Goal: Information Seeking & Learning: Learn about a topic

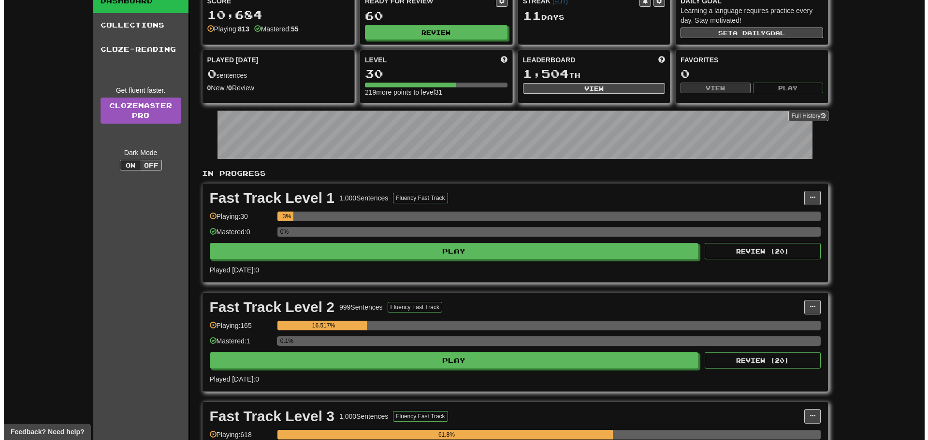
scroll to position [145, 0]
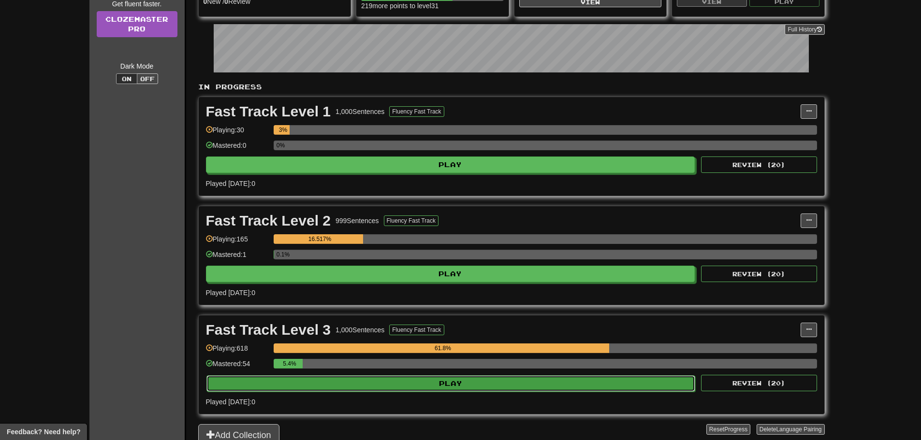
click at [387, 387] on button "Play" at bounding box center [450, 383] width 489 height 16
select select "**"
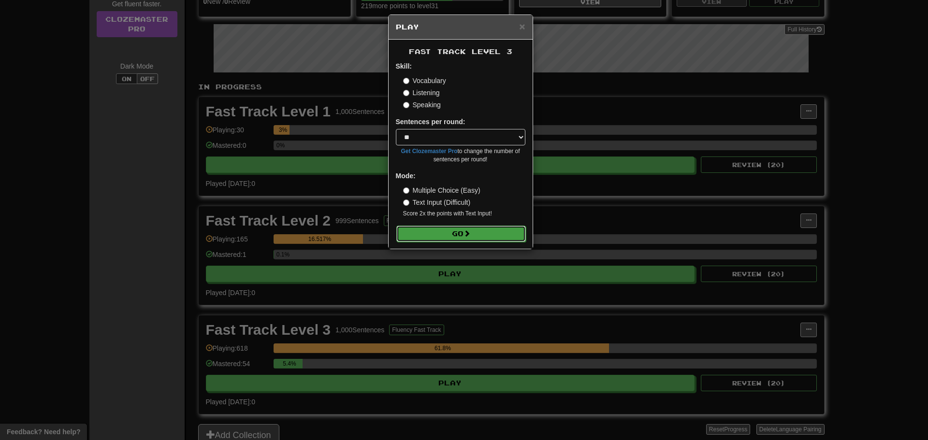
click at [414, 230] on button "Go" at bounding box center [461, 234] width 130 height 16
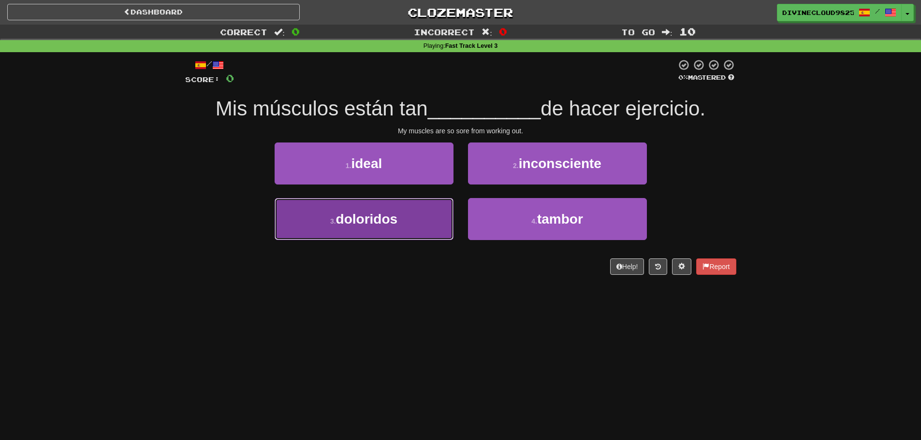
click at [407, 223] on button "3 . doloridos" at bounding box center [363, 219] width 179 height 42
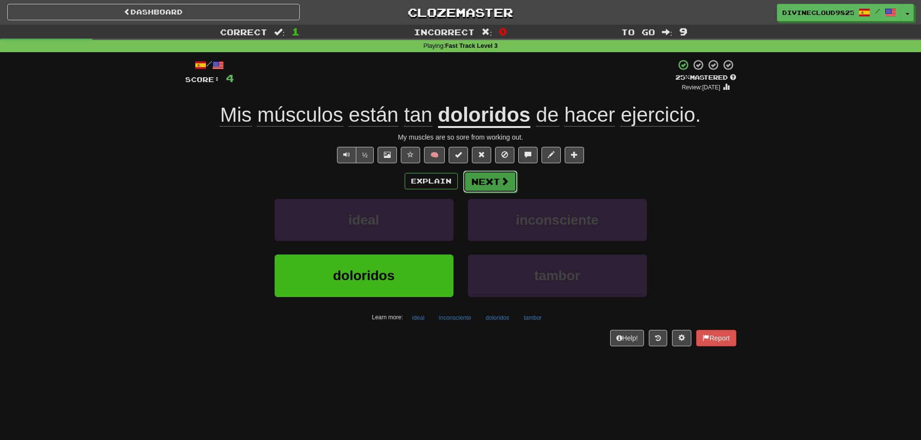
click at [505, 188] on button "Next" at bounding box center [490, 182] width 54 height 22
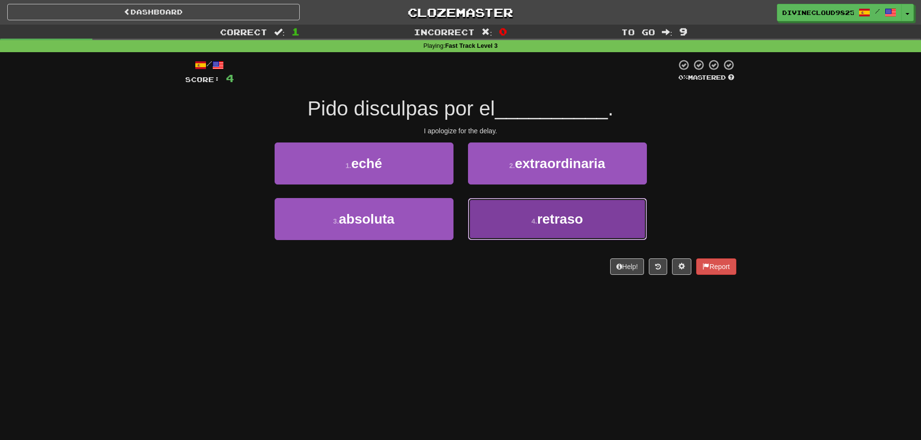
click at [566, 213] on span "retraso" at bounding box center [560, 219] width 46 height 15
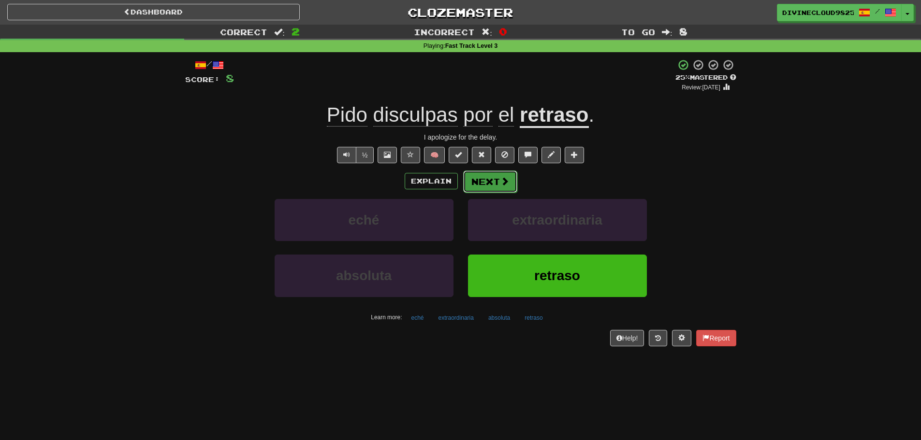
click at [467, 188] on button "Next" at bounding box center [490, 182] width 54 height 22
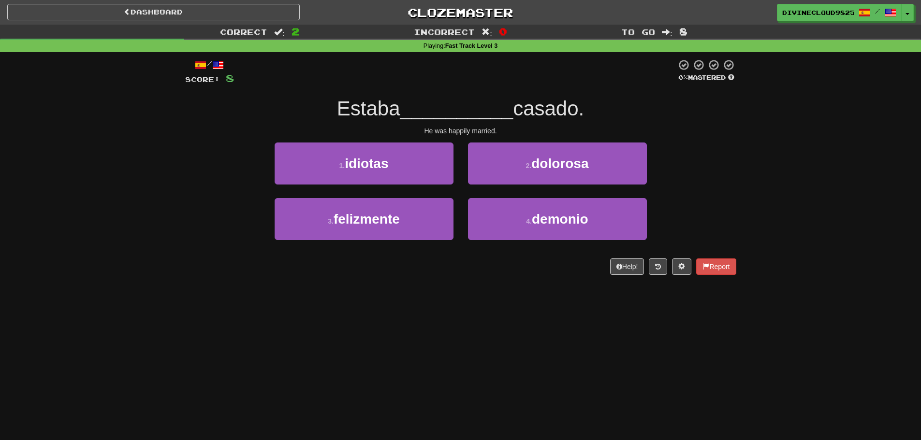
click at [435, 241] on div "3 . felizmente" at bounding box center [363, 226] width 193 height 56
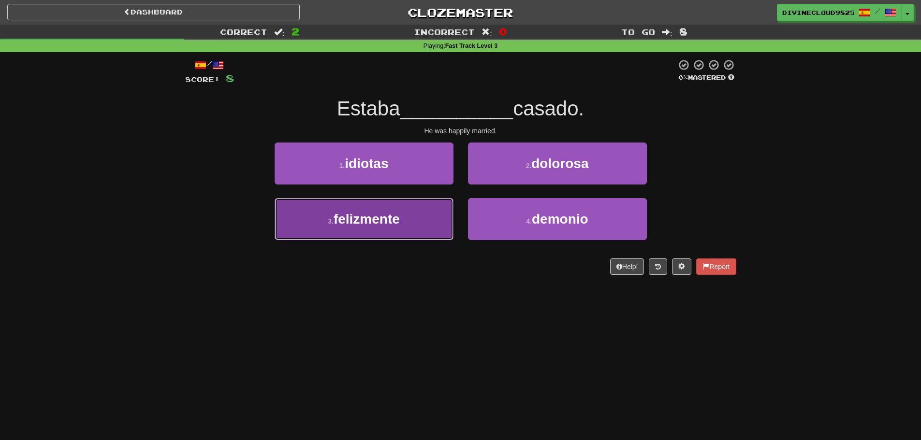
click at [431, 229] on button "3 . felizmente" at bounding box center [363, 219] width 179 height 42
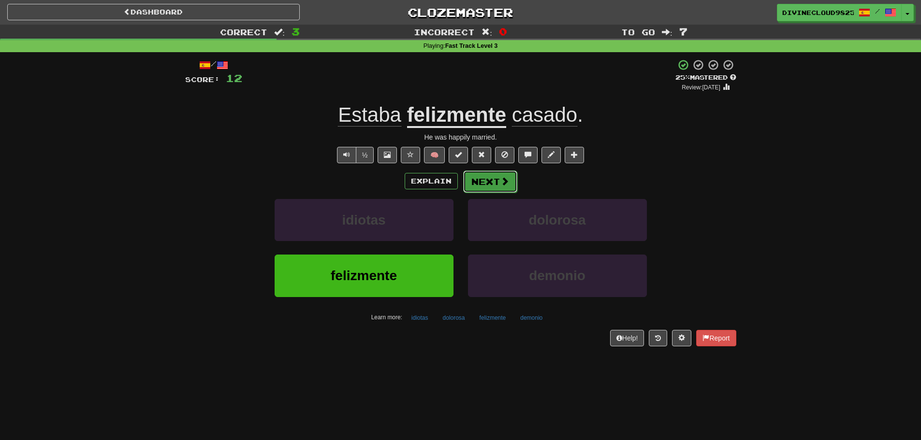
click at [487, 189] on button "Next" at bounding box center [490, 182] width 54 height 22
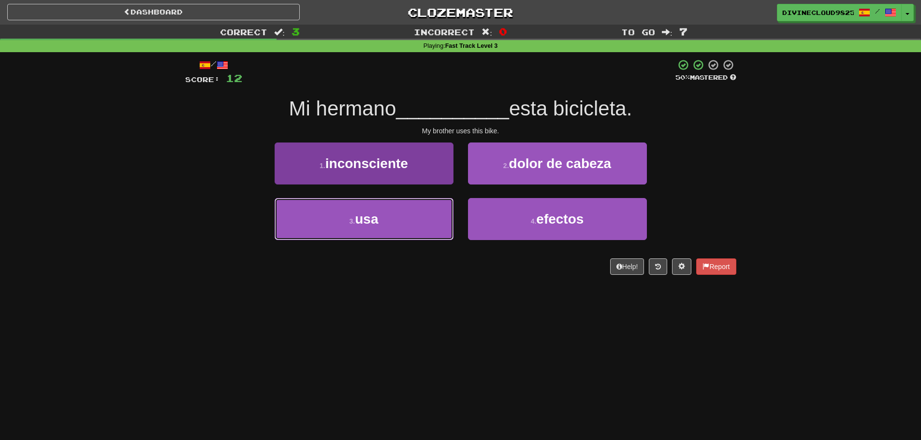
click at [323, 228] on button "3 . usa" at bounding box center [363, 219] width 179 height 42
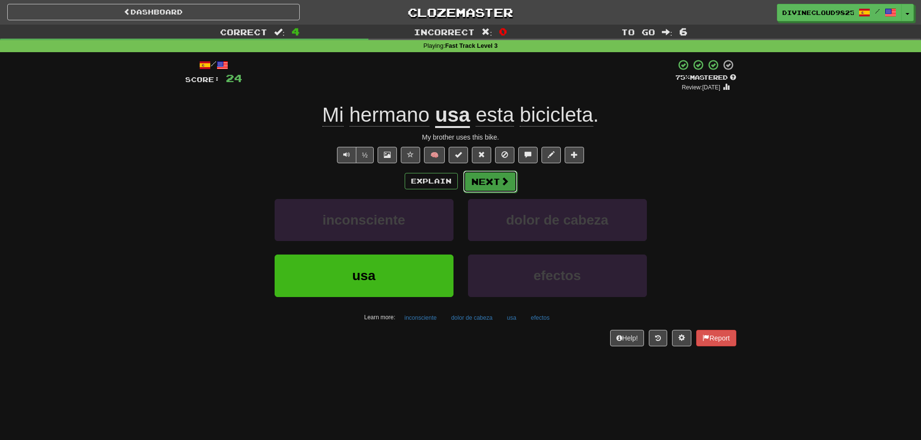
click at [495, 183] on button "Next" at bounding box center [490, 182] width 54 height 22
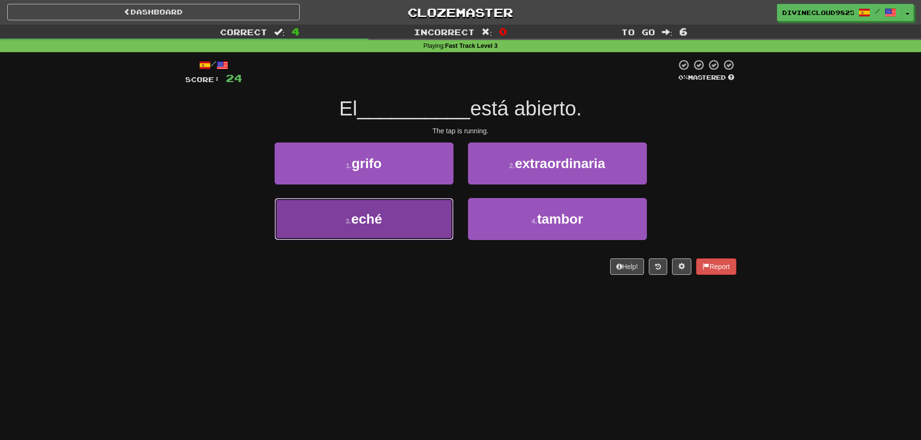
click at [422, 235] on button "3 . eché" at bounding box center [363, 219] width 179 height 42
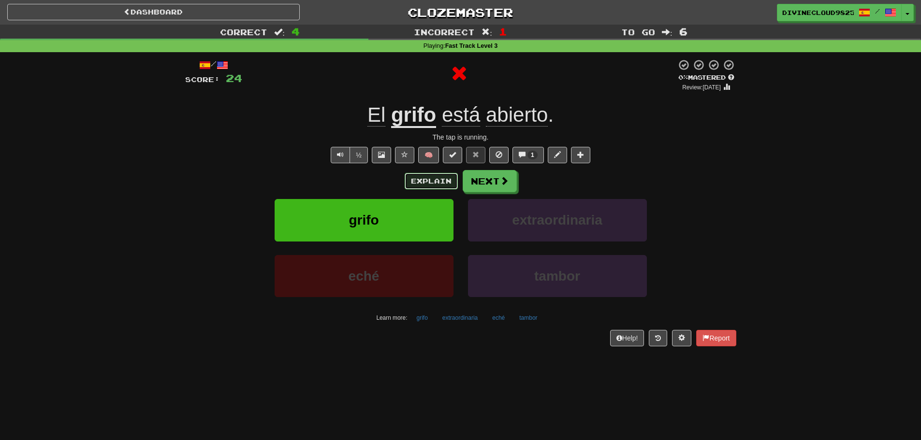
click at [421, 175] on button "Explain" at bounding box center [430, 181] width 53 height 16
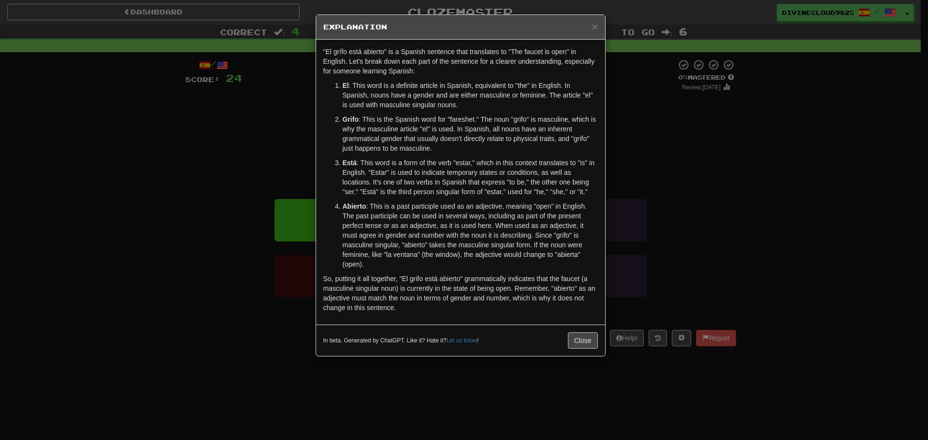
click at [718, 241] on div "× Explanation "El grífo está abierto" is a Spanish sentence that translates to …" at bounding box center [464, 220] width 928 height 440
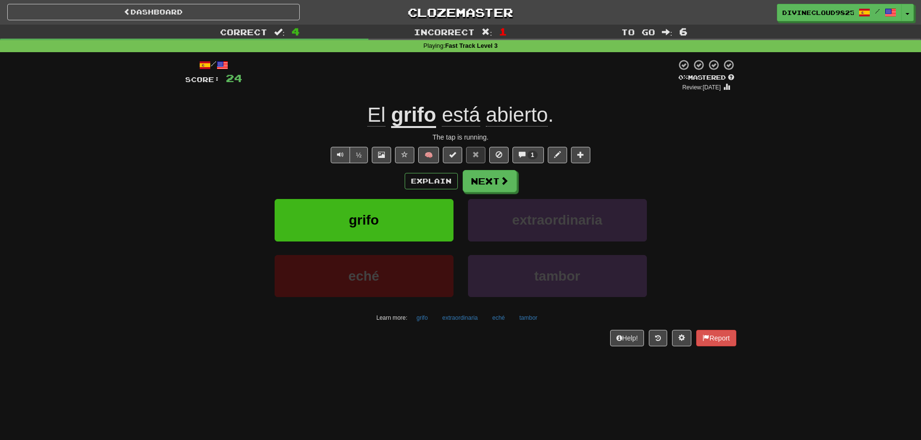
click at [482, 169] on div "/ Score: 24 0 % Mastered Review: 2025-09-20 El grifo está abierto . The tap is …" at bounding box center [460, 203] width 551 height 288
click at [492, 178] on button "Next" at bounding box center [490, 182] width 54 height 22
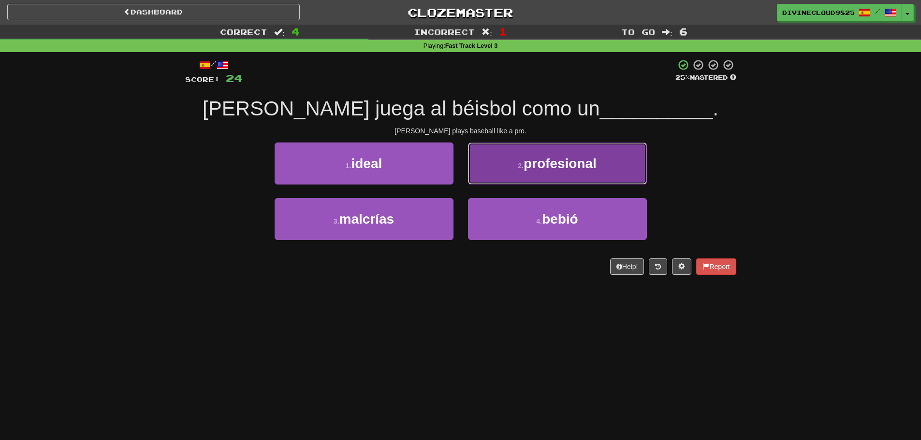
click at [605, 184] on button "2 . profesional" at bounding box center [557, 164] width 179 height 42
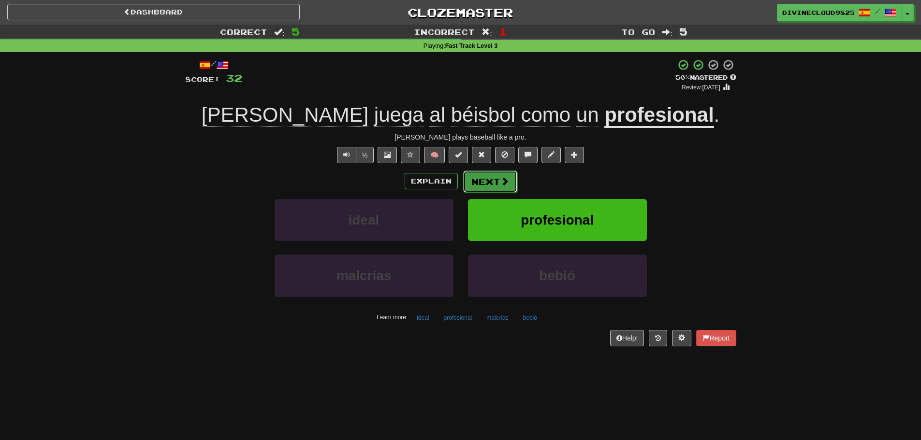
click at [491, 176] on button "Next" at bounding box center [490, 182] width 54 height 22
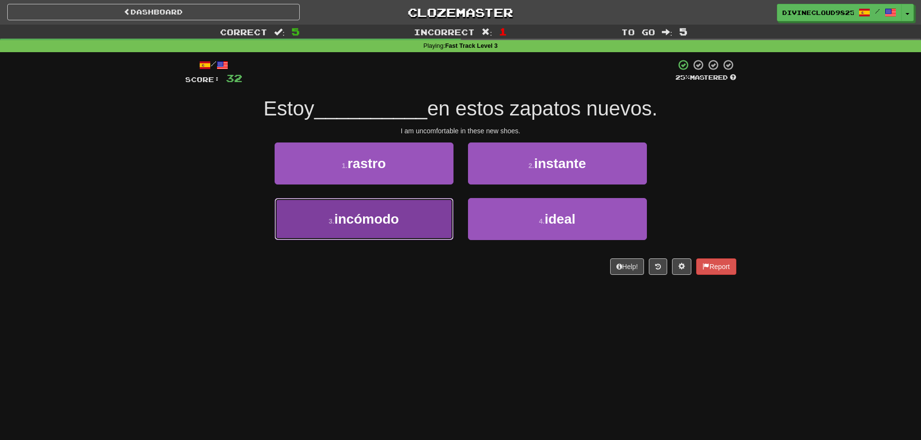
click at [308, 231] on button "3 . incómodo" at bounding box center [363, 219] width 179 height 42
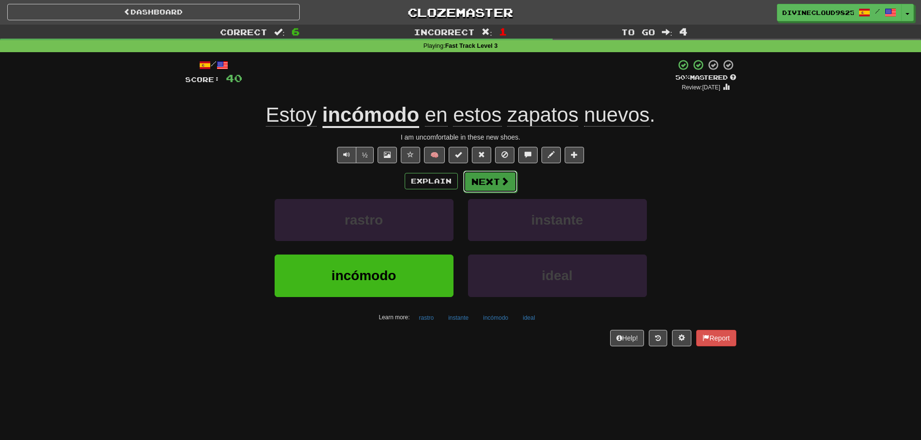
click at [493, 187] on button "Next" at bounding box center [490, 182] width 54 height 22
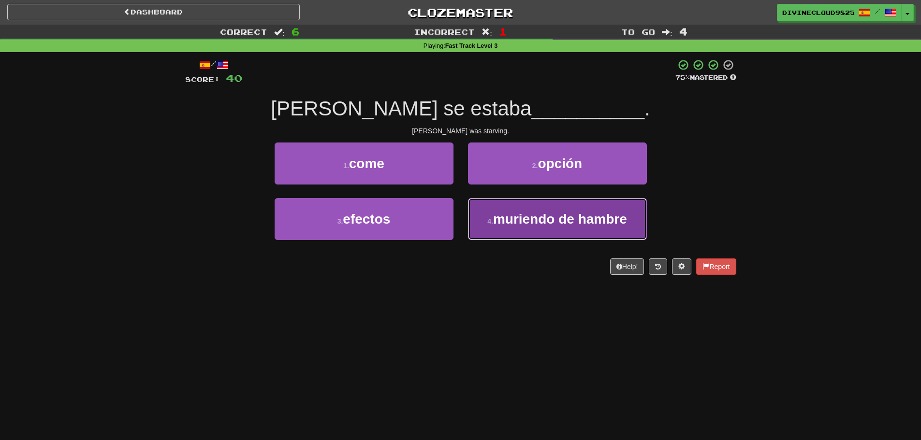
click at [512, 224] on span "muriendo de hambre" at bounding box center [560, 219] width 134 height 15
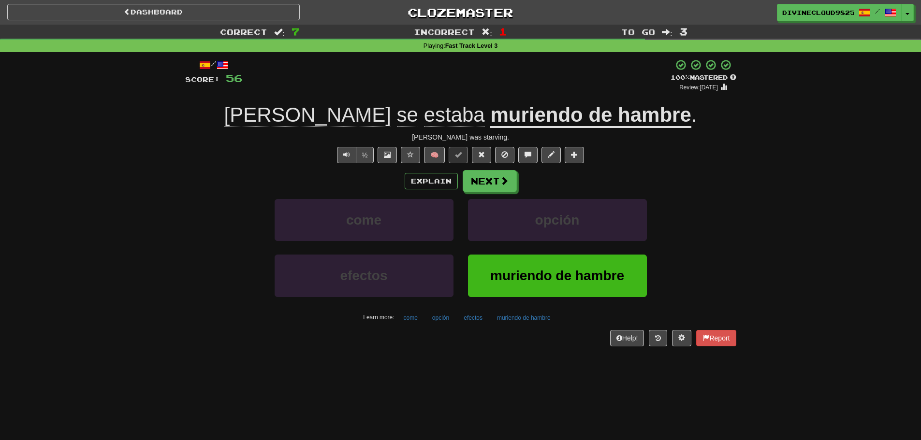
click at [520, 183] on div "Explain Next" at bounding box center [460, 181] width 551 height 22
click at [500, 180] on span at bounding box center [504, 181] width 9 height 9
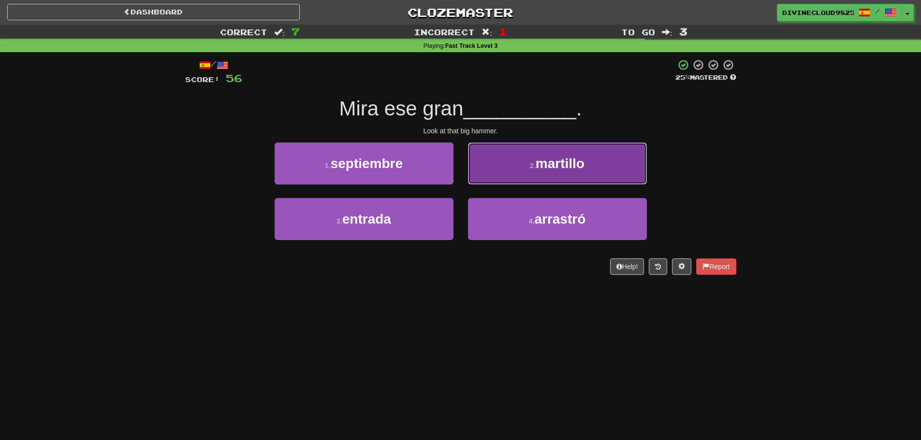
click at [524, 172] on button "2 . martillo" at bounding box center [557, 164] width 179 height 42
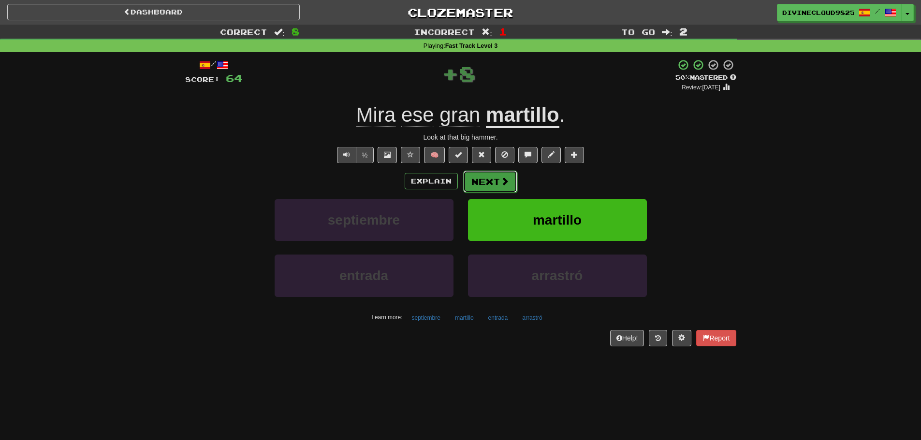
click at [485, 184] on button "Next" at bounding box center [490, 182] width 54 height 22
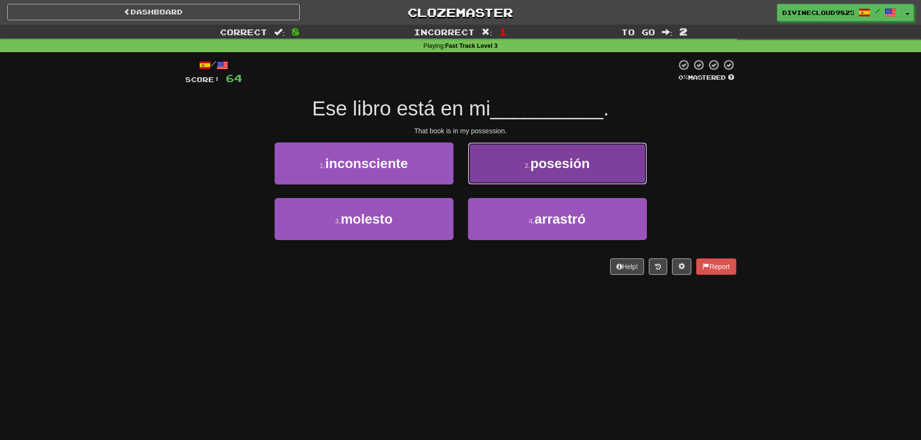
click at [529, 178] on button "2 . posesión" at bounding box center [557, 164] width 179 height 42
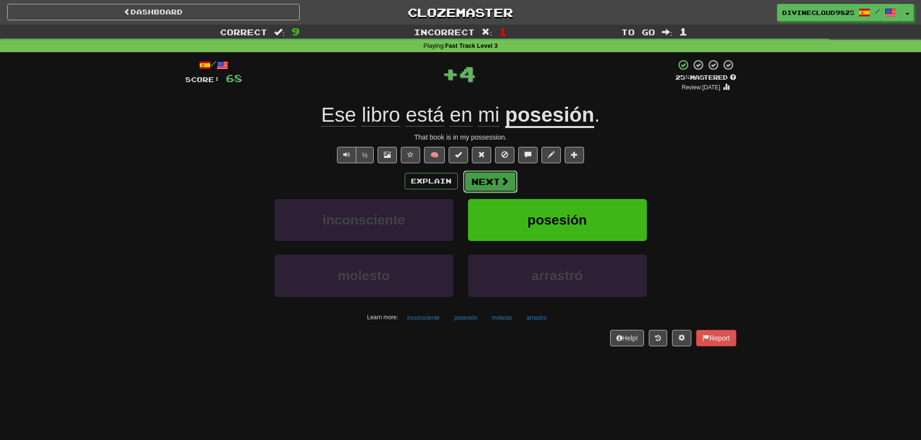
click at [505, 177] on span at bounding box center [504, 181] width 9 height 9
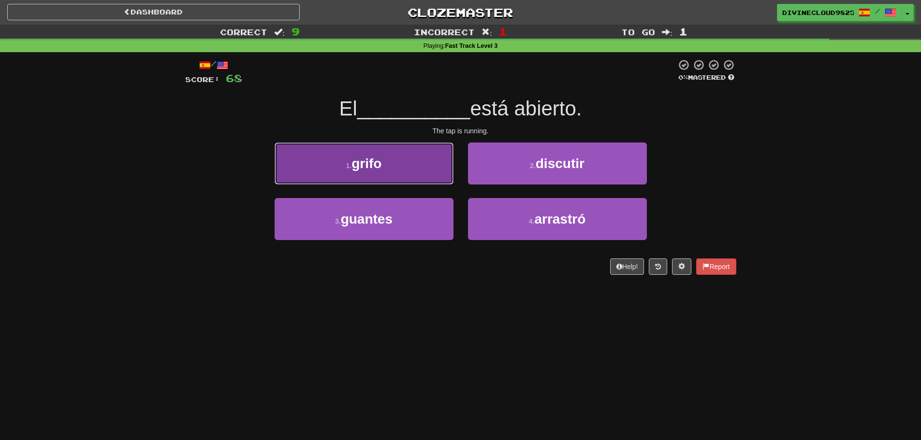
click at [371, 172] on button "1 . grifo" at bounding box center [363, 164] width 179 height 42
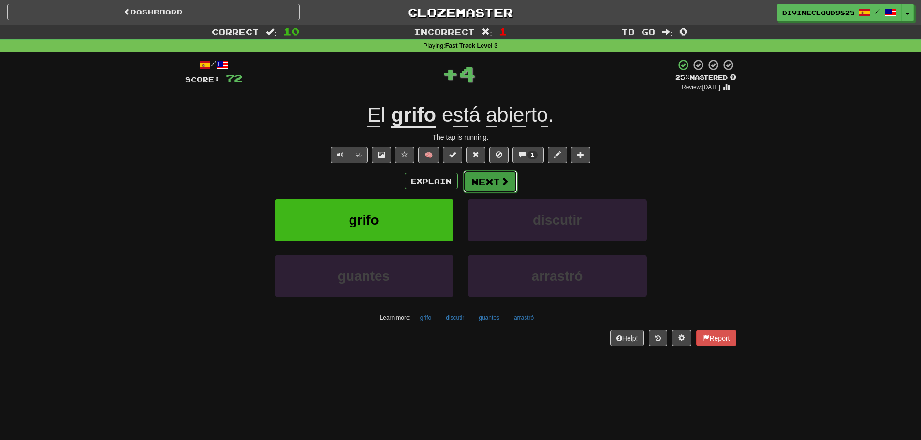
click at [495, 174] on button "Next" at bounding box center [490, 182] width 54 height 22
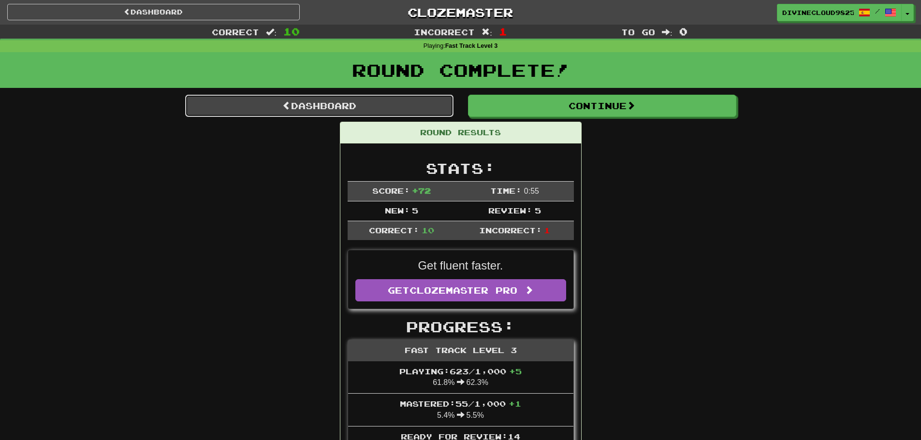
click at [212, 104] on link "Dashboard" at bounding box center [319, 106] width 268 height 22
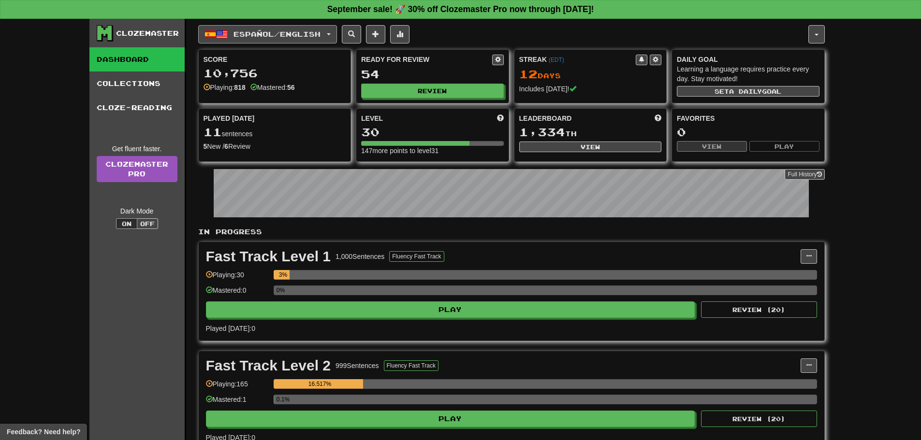
click at [252, 37] on span "Español / English" at bounding box center [276, 34] width 87 height 8
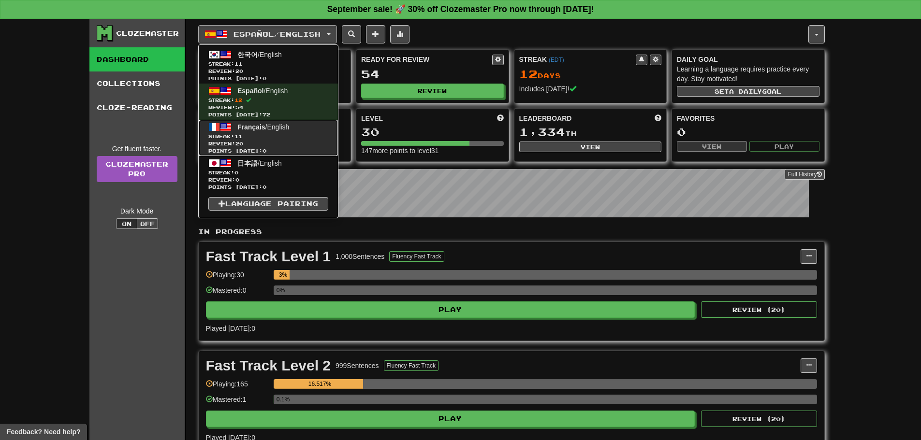
click at [271, 149] on span "Points [DATE]: 0" at bounding box center [268, 150] width 120 height 7
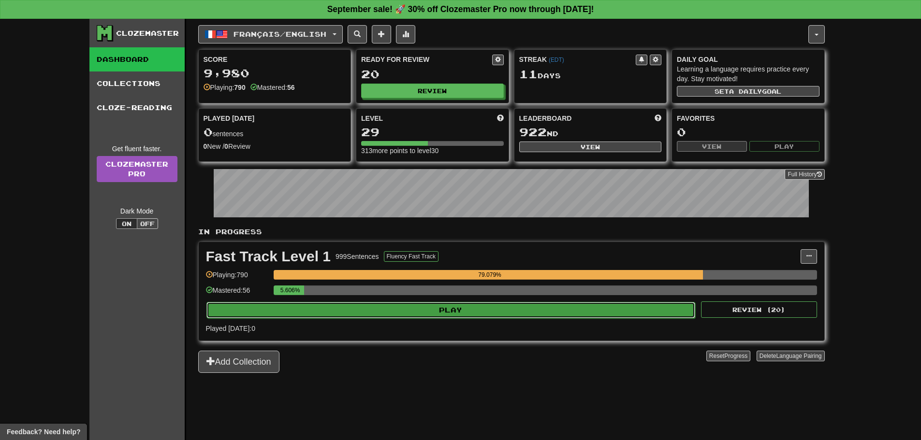
click at [447, 306] on button "Play" at bounding box center [450, 310] width 489 height 16
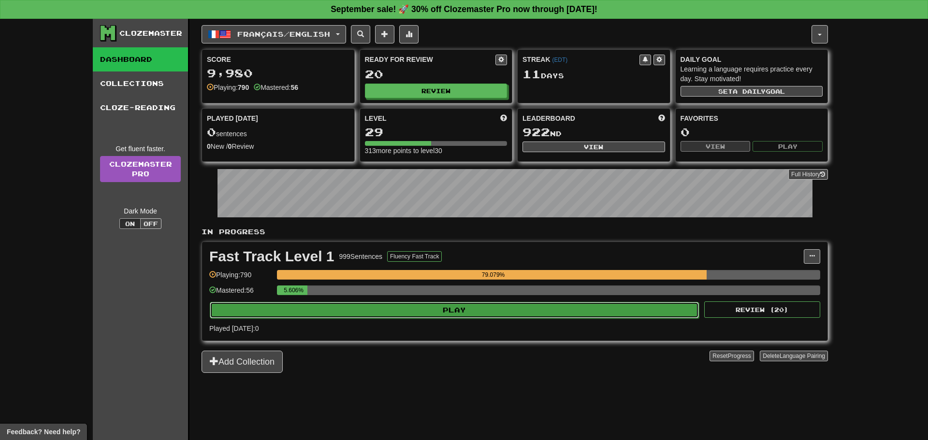
select select "**"
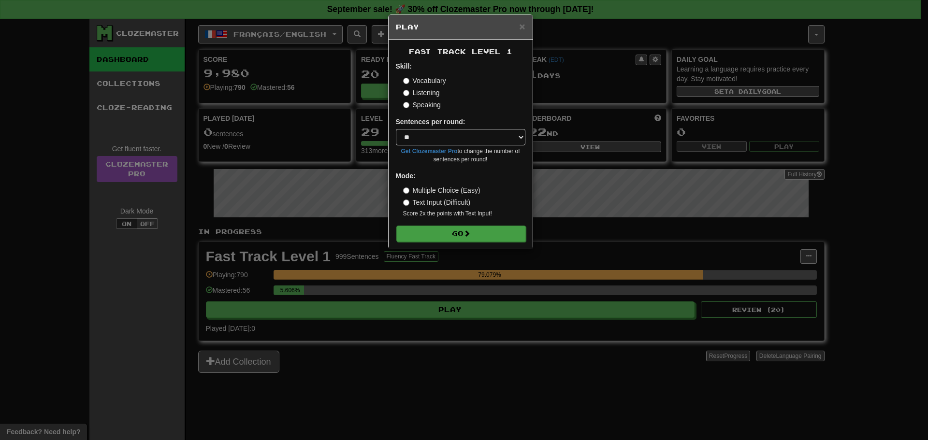
drag, startPoint x: 419, startPoint y: 218, endPoint x: 421, endPoint y: 230, distance: 12.0
click at [419, 219] on form "Skill: Vocabulary Listening Speaking Sentences per round: * ** ** ** ** ** *** …" at bounding box center [461, 151] width 130 height 180
click at [423, 237] on button "Go" at bounding box center [461, 234] width 130 height 16
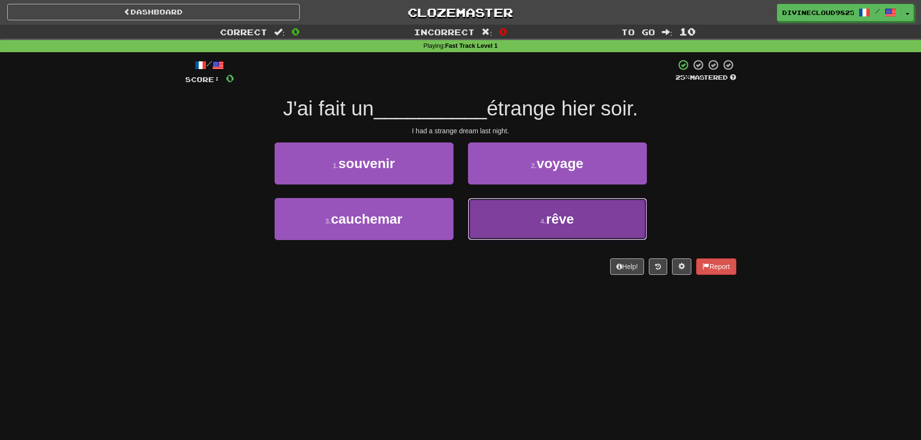
click at [525, 232] on button "4 . rêve" at bounding box center [557, 219] width 179 height 42
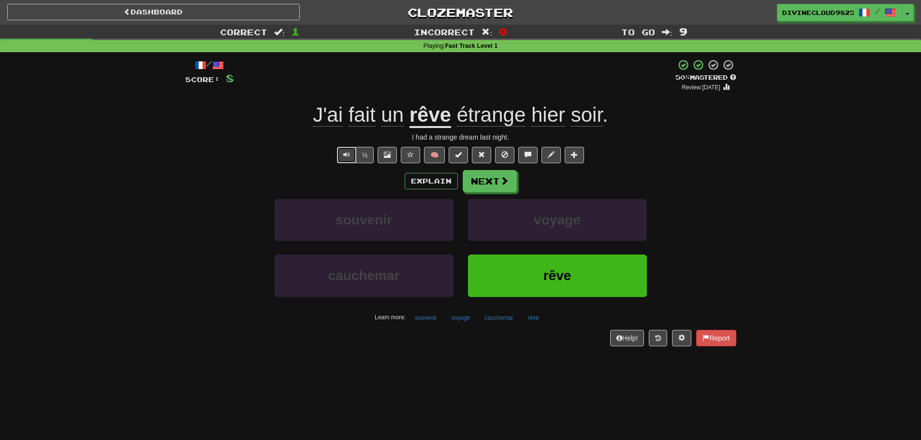
click at [344, 157] on span "Text-to-speech controls" at bounding box center [346, 154] width 7 height 7
click at [335, 158] on div "½" at bounding box center [354, 155] width 39 height 16
click at [343, 158] on span "Text-to-speech controls" at bounding box center [346, 154] width 7 height 7
click at [503, 186] on span at bounding box center [504, 181] width 9 height 9
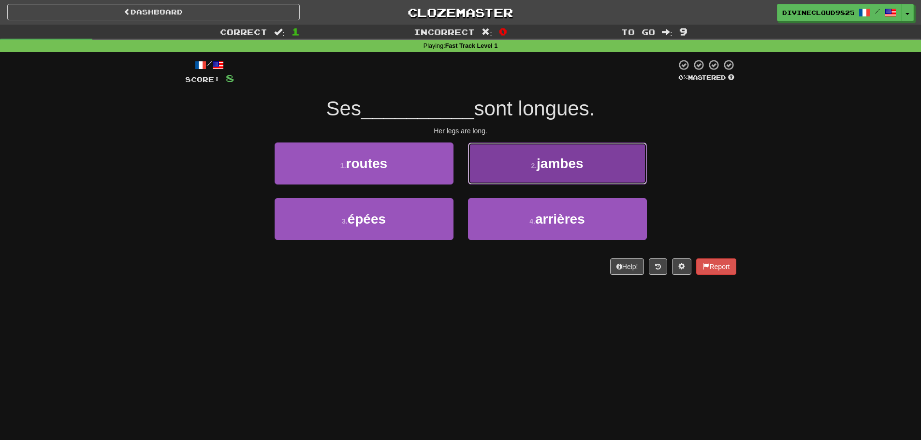
click at [501, 159] on button "2 . jambes" at bounding box center [557, 164] width 179 height 42
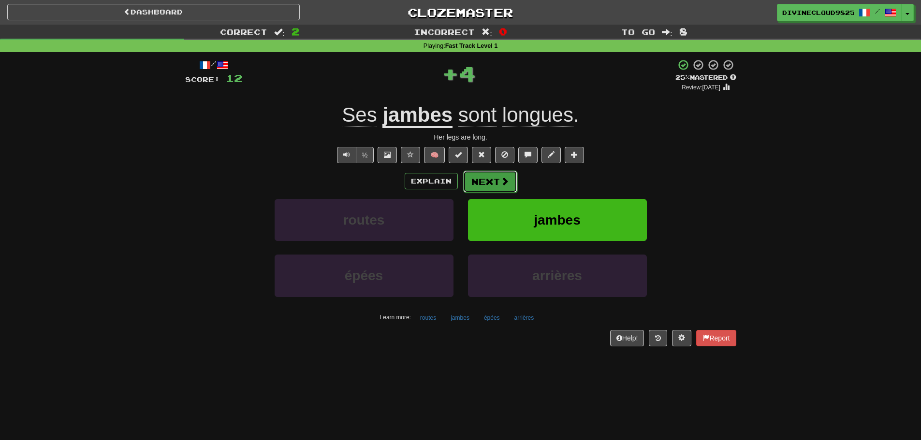
click at [500, 183] on span at bounding box center [504, 181] width 9 height 9
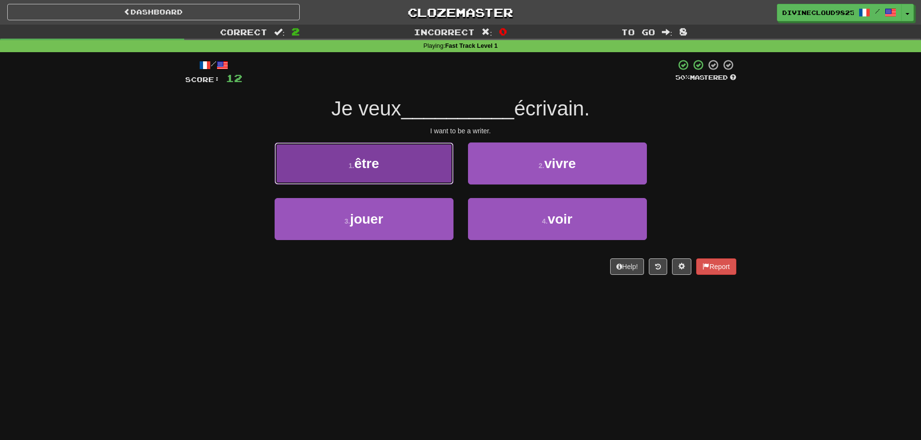
click at [407, 159] on button "1 . être" at bounding box center [363, 164] width 179 height 42
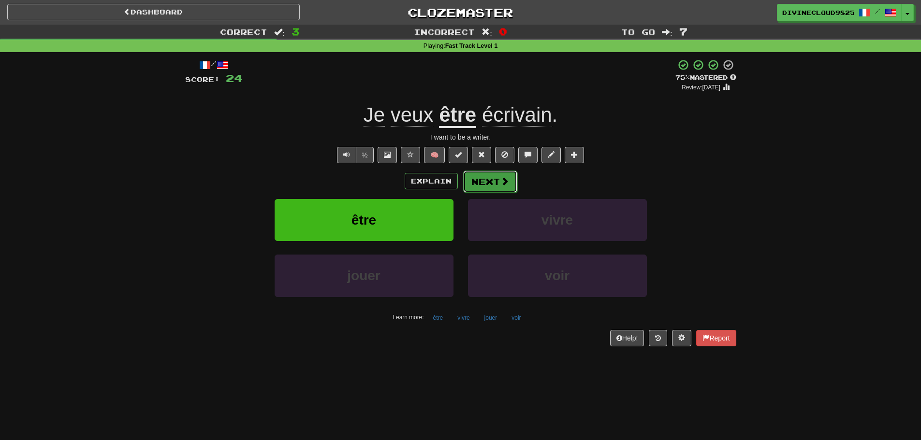
click at [498, 183] on button "Next" at bounding box center [490, 182] width 54 height 22
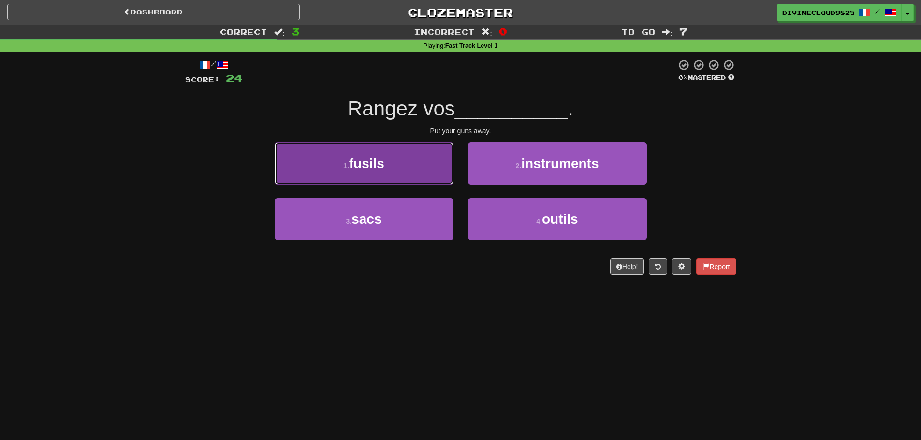
click at [324, 158] on button "1 . fusils" at bounding box center [363, 164] width 179 height 42
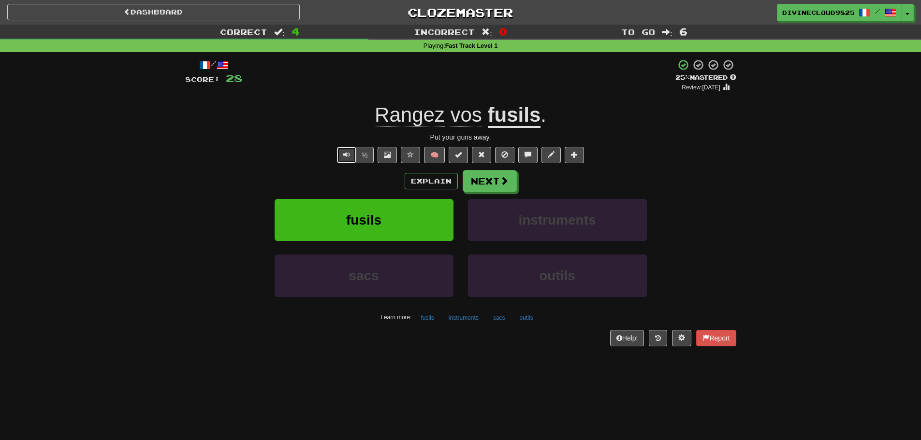
click at [338, 155] on button "Text-to-speech controls" at bounding box center [346, 155] width 19 height 16
click at [338, 157] on button "Text-to-speech controls" at bounding box center [346, 155] width 19 height 16
click at [345, 150] on button "Text-to-speech controls" at bounding box center [346, 155] width 19 height 16
click at [345, 160] on button "Text-to-speech controls" at bounding box center [346, 155] width 19 height 16
click at [498, 181] on button "Next" at bounding box center [490, 182] width 54 height 22
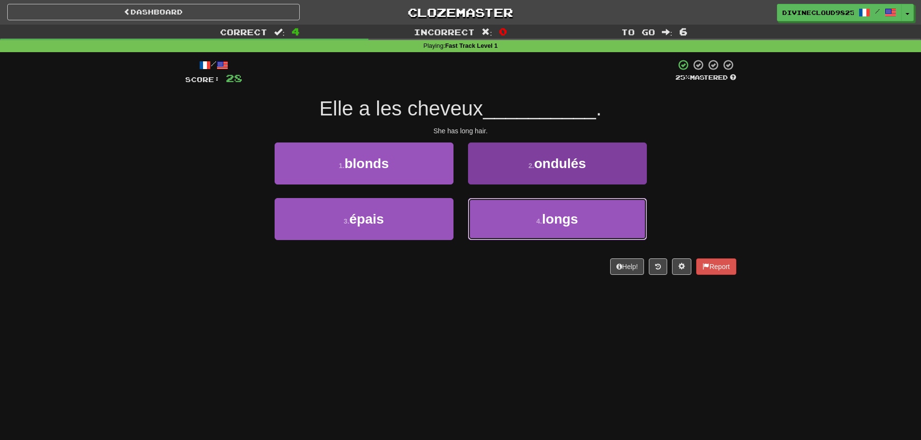
click at [534, 223] on button "4 . longs" at bounding box center [557, 219] width 179 height 42
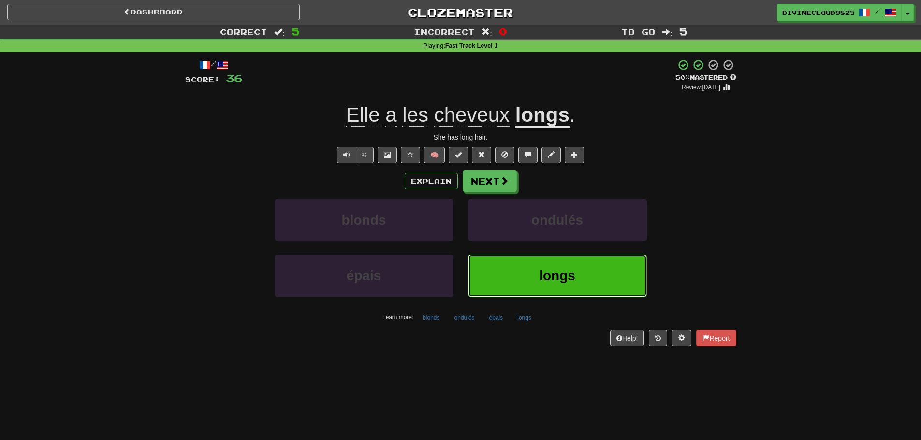
click at [510, 278] on button "longs" at bounding box center [557, 276] width 179 height 42
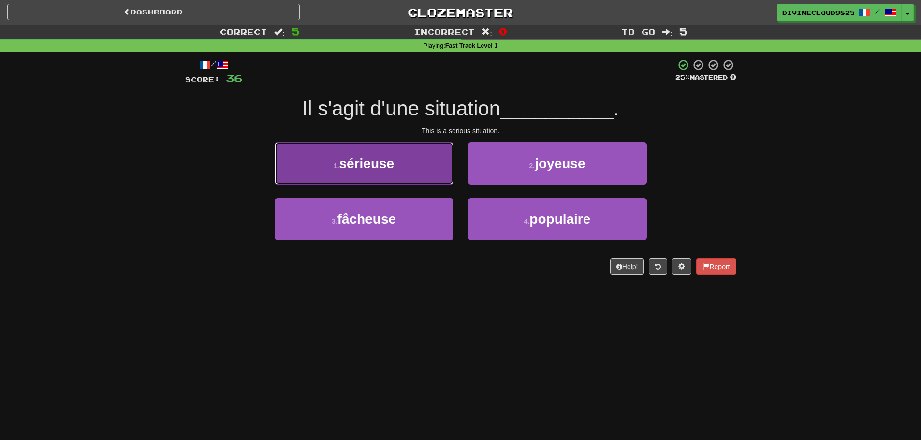
click at [362, 165] on span "sérieuse" at bounding box center [366, 163] width 55 height 15
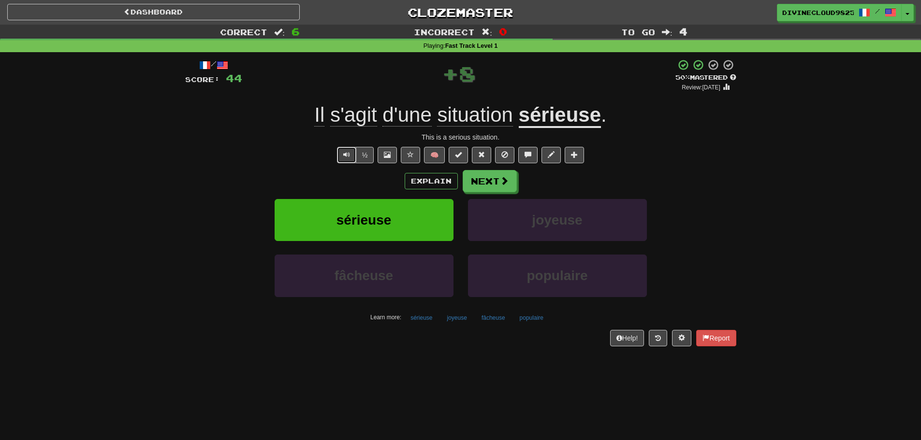
click at [341, 159] on button "Text-to-speech controls" at bounding box center [346, 155] width 19 height 16
click at [494, 179] on button "Next" at bounding box center [490, 182] width 54 height 22
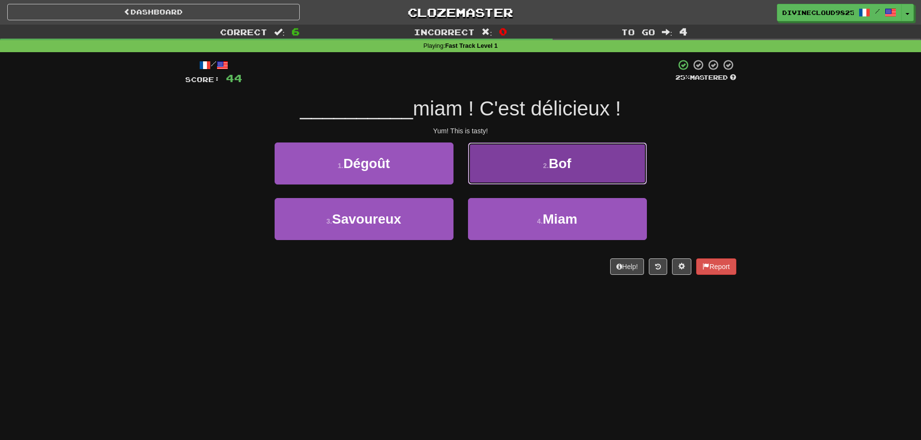
click at [536, 178] on button "2 . Bof" at bounding box center [557, 164] width 179 height 42
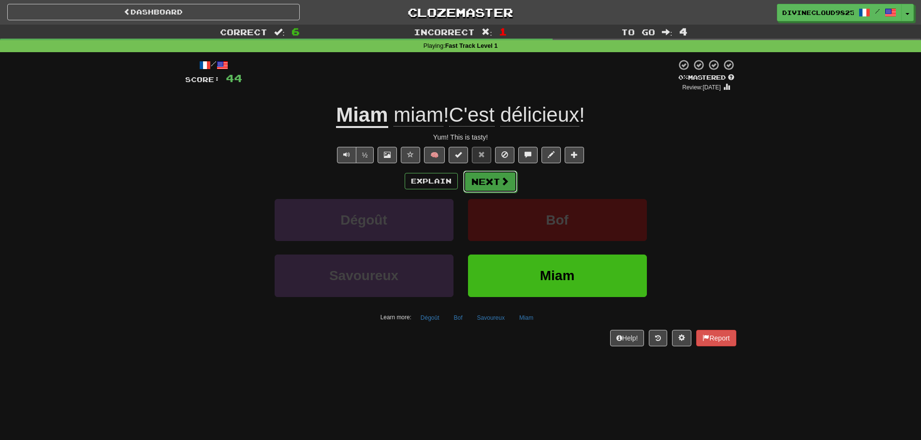
click at [496, 178] on button "Next" at bounding box center [490, 182] width 54 height 22
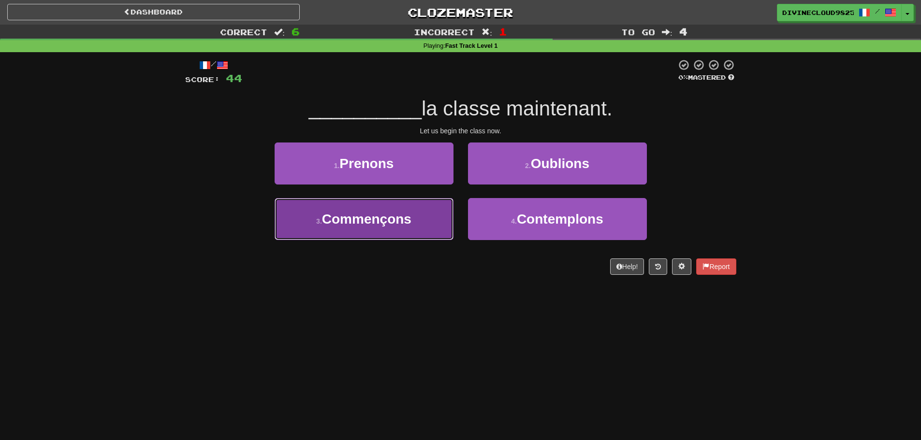
click at [374, 222] on span "Commençons" at bounding box center [366, 219] width 89 height 15
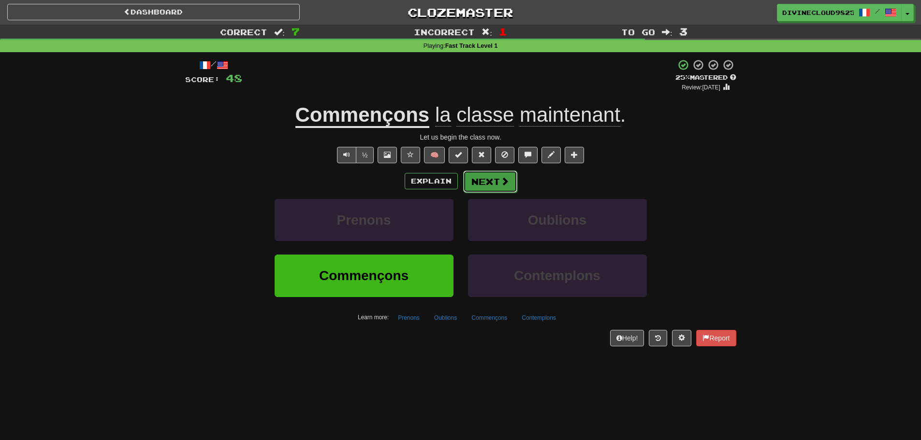
click at [495, 182] on button "Next" at bounding box center [490, 182] width 54 height 22
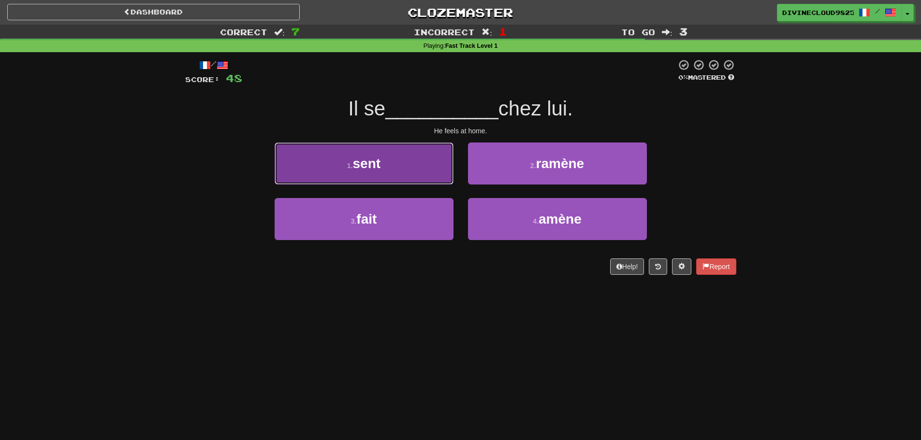
click at [401, 169] on button "1 . sent" at bounding box center [363, 164] width 179 height 42
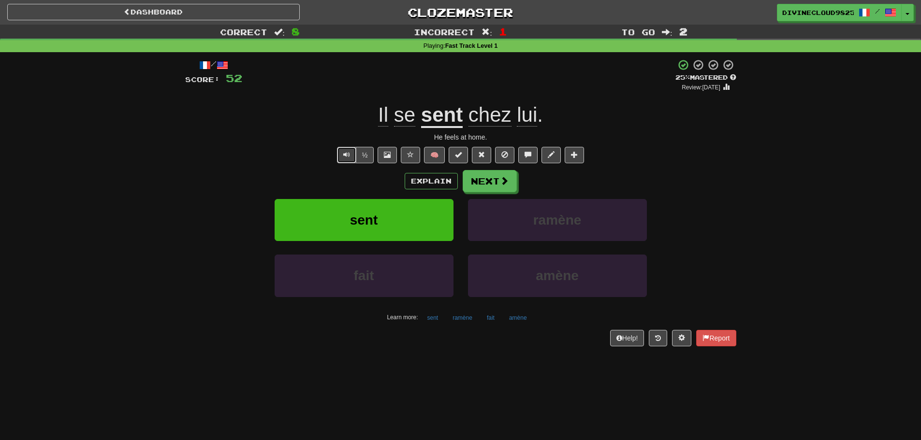
click at [347, 156] on span "Text-to-speech controls" at bounding box center [346, 154] width 7 height 7
click at [494, 181] on button "Next" at bounding box center [490, 182] width 54 height 22
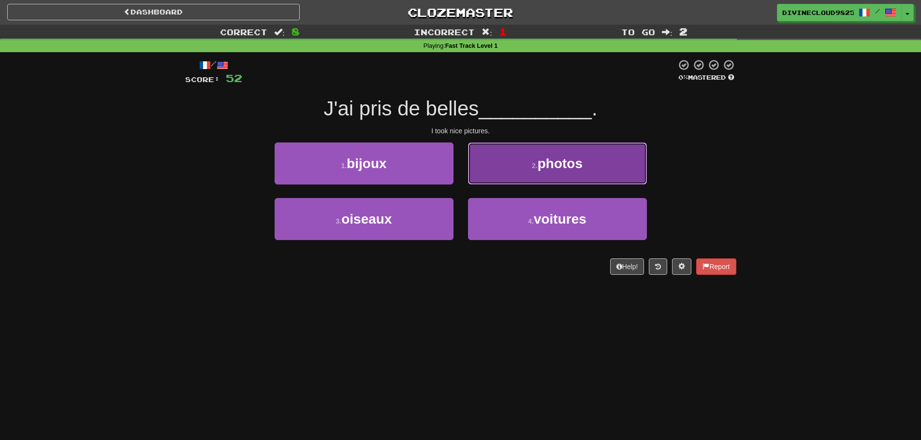
click at [570, 172] on button "2 . photos" at bounding box center [557, 164] width 179 height 42
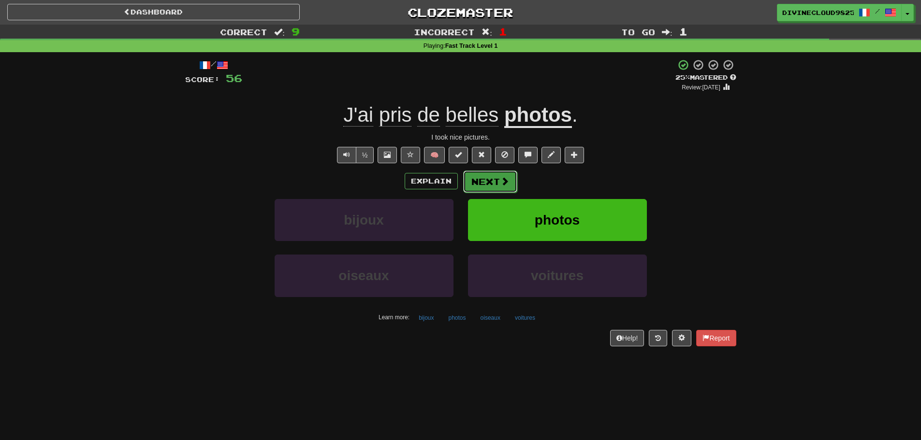
click at [478, 190] on button "Next" at bounding box center [490, 182] width 54 height 22
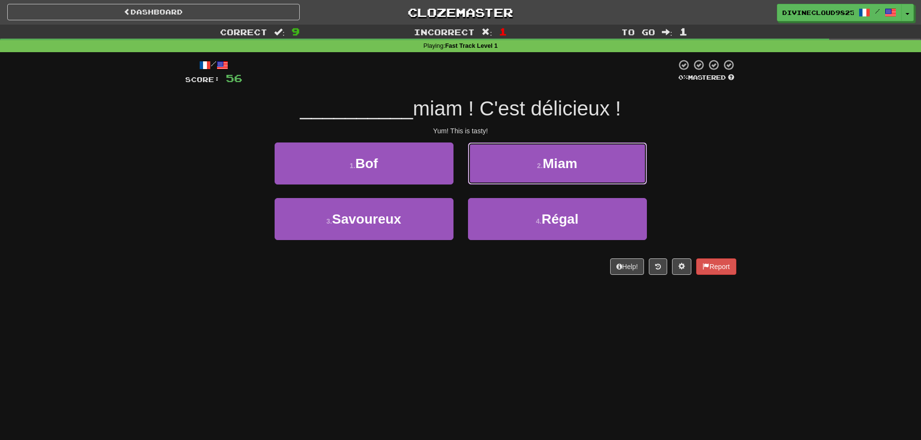
drag, startPoint x: 621, startPoint y: 168, endPoint x: 635, endPoint y: 163, distance: 14.7
click at [622, 166] on button "2 . Miam" at bounding box center [557, 164] width 179 height 42
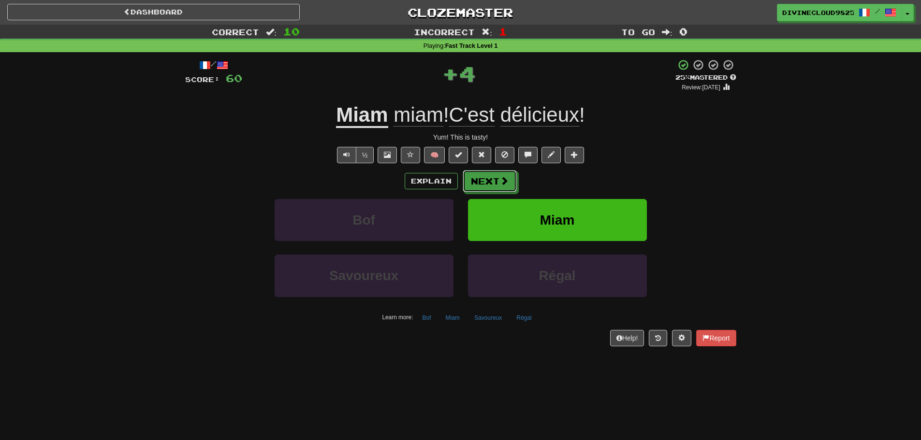
click at [510, 179] on button "Next" at bounding box center [489, 181] width 54 height 22
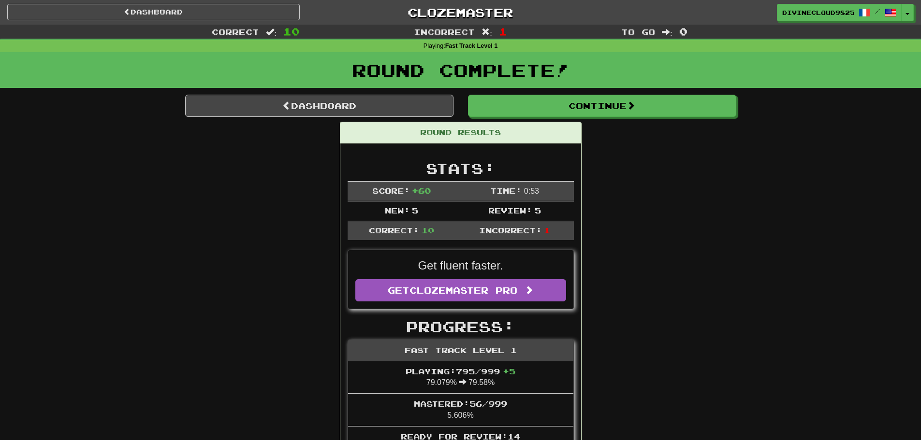
click at [234, 92] on div "Round Complete!" at bounding box center [460, 73] width 921 height 43
click at [234, 104] on link "Dashboard" at bounding box center [319, 106] width 268 height 22
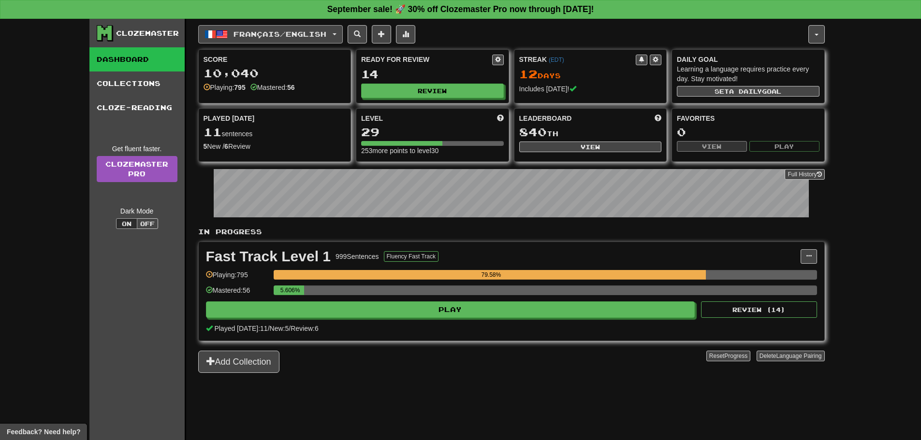
click at [249, 33] on span "Français / English" at bounding box center [279, 34] width 93 height 8
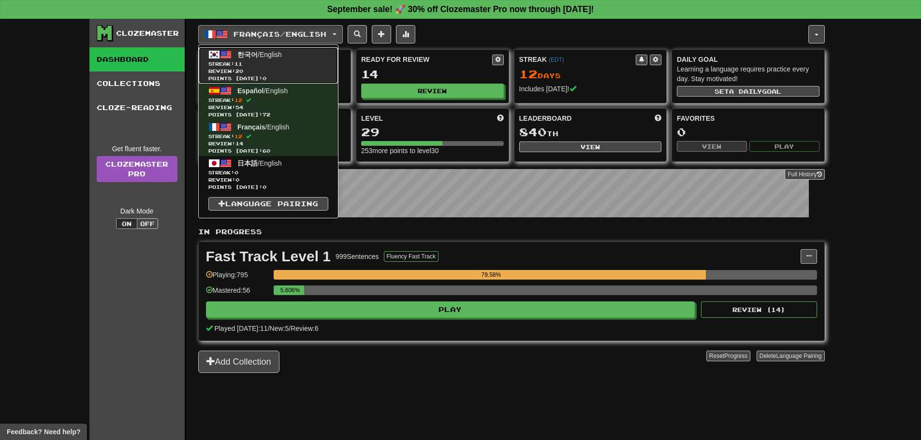
click at [257, 58] on span "한국어" at bounding box center [247, 55] width 20 height 8
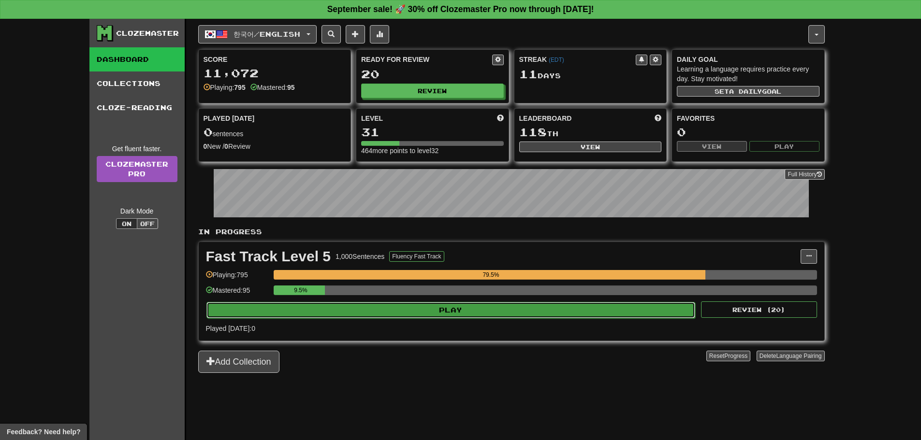
click at [462, 310] on button "Play" at bounding box center [450, 310] width 489 height 16
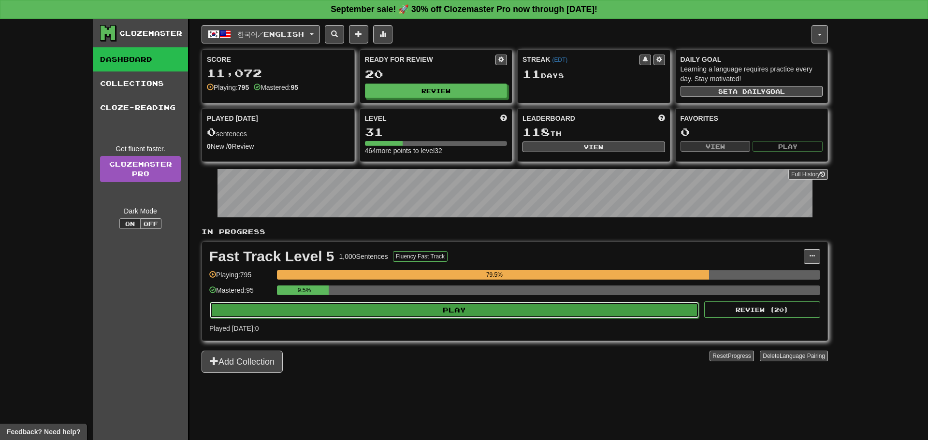
select select "**"
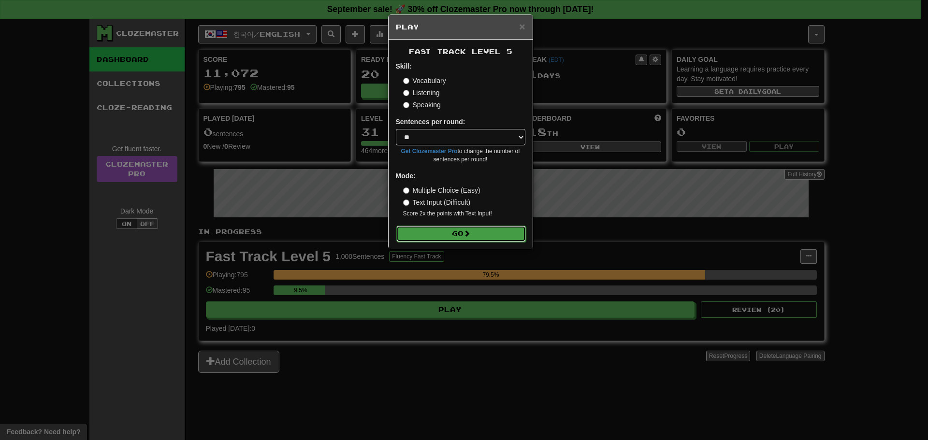
click at [470, 234] on span at bounding box center [466, 233] width 7 height 7
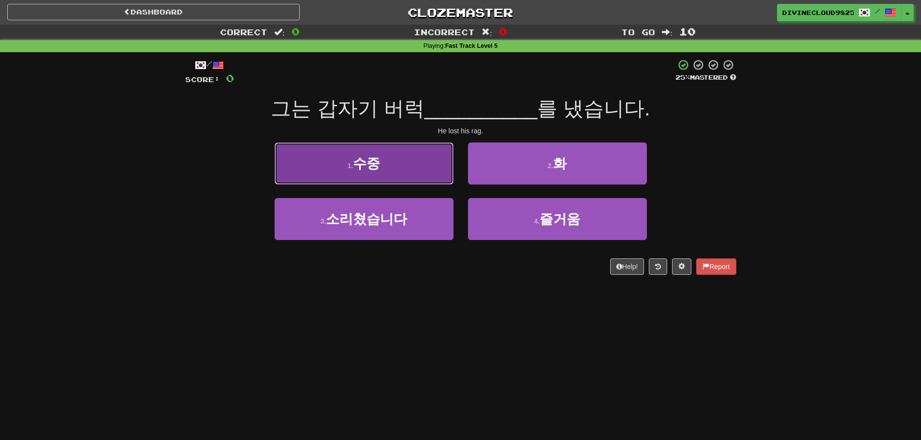
click at [424, 180] on button "1 . 수중" at bounding box center [363, 164] width 179 height 42
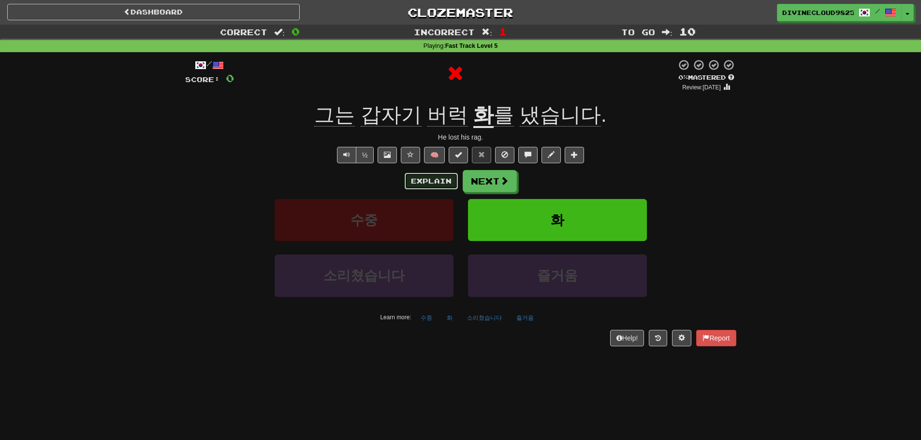
click at [410, 181] on button "Explain" at bounding box center [430, 181] width 53 height 16
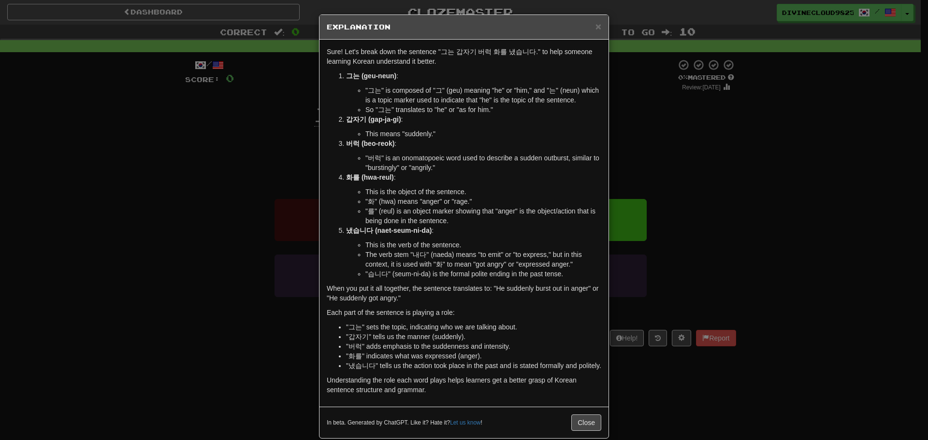
click at [732, 202] on div "× Explanation Sure! Let's break down the sentence "그는 갑자기 버럭 화를 냈습니다." to help …" at bounding box center [464, 220] width 928 height 440
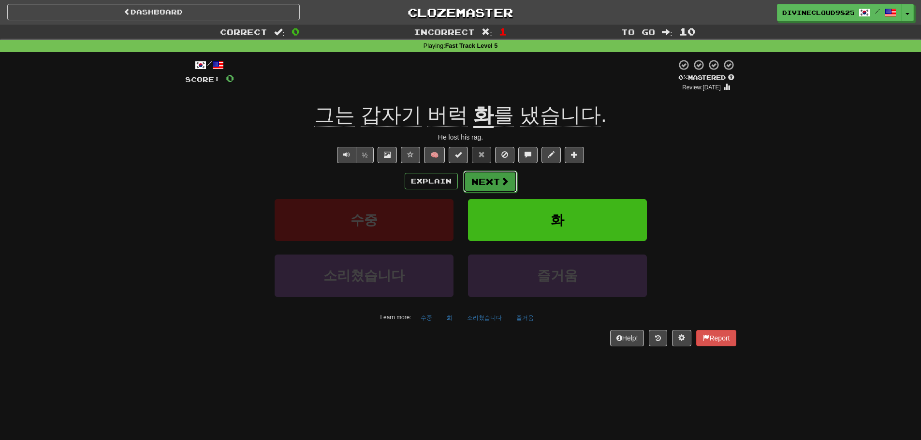
click at [493, 190] on button "Next" at bounding box center [490, 182] width 54 height 22
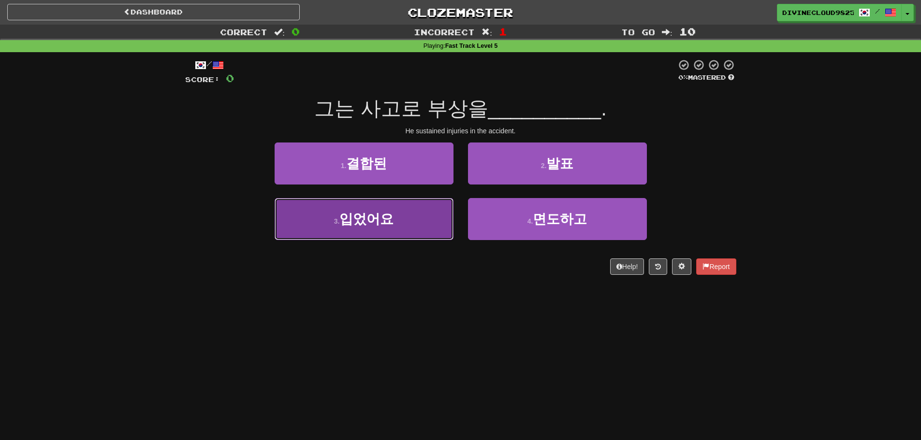
click at [346, 216] on span "입었어요" at bounding box center [366, 219] width 54 height 15
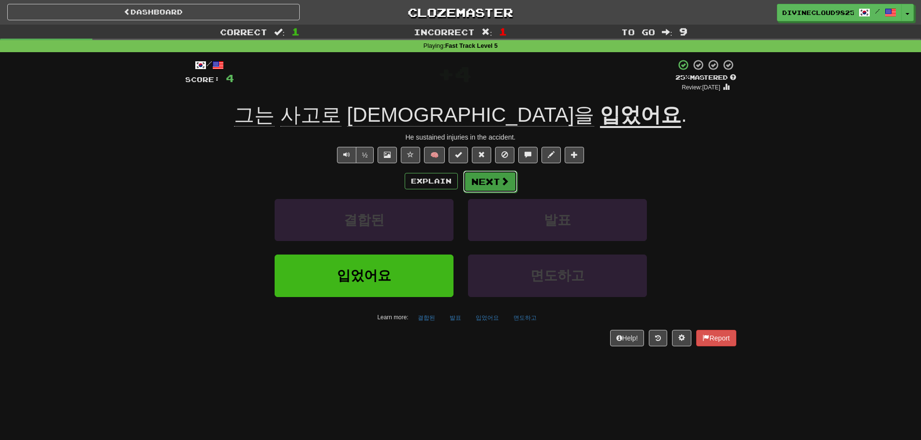
click at [491, 186] on button "Next" at bounding box center [490, 182] width 54 height 22
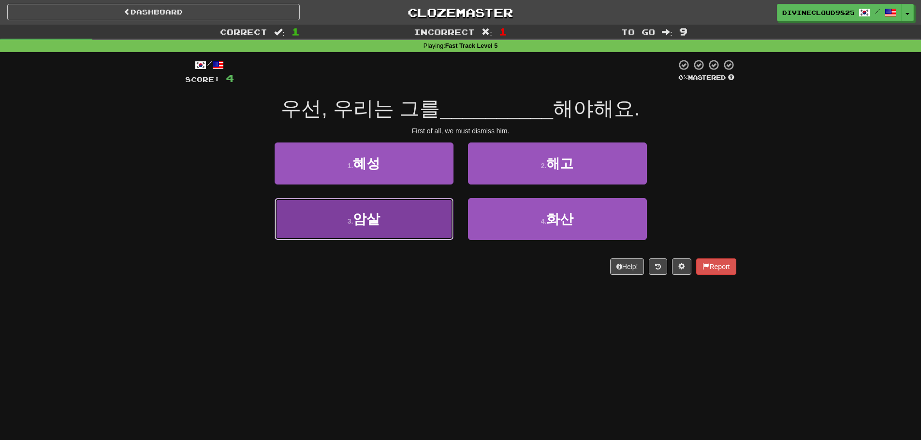
click at [367, 218] on span "암살" at bounding box center [366, 219] width 27 height 15
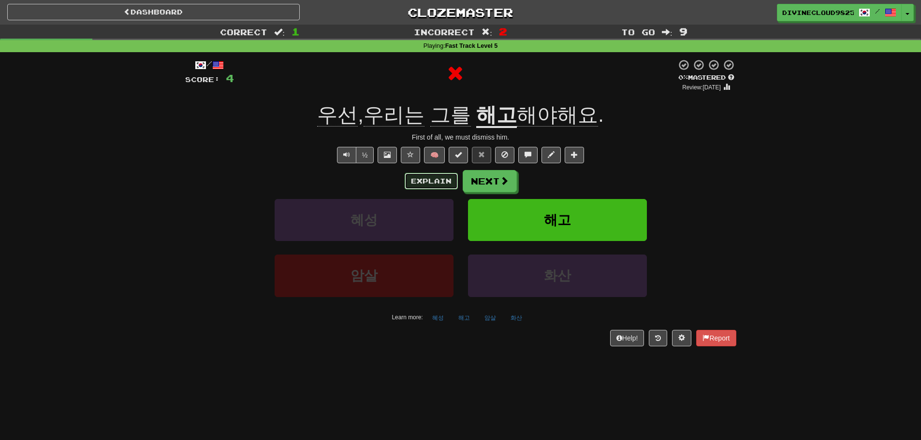
click at [433, 179] on button "Explain" at bounding box center [430, 181] width 53 height 16
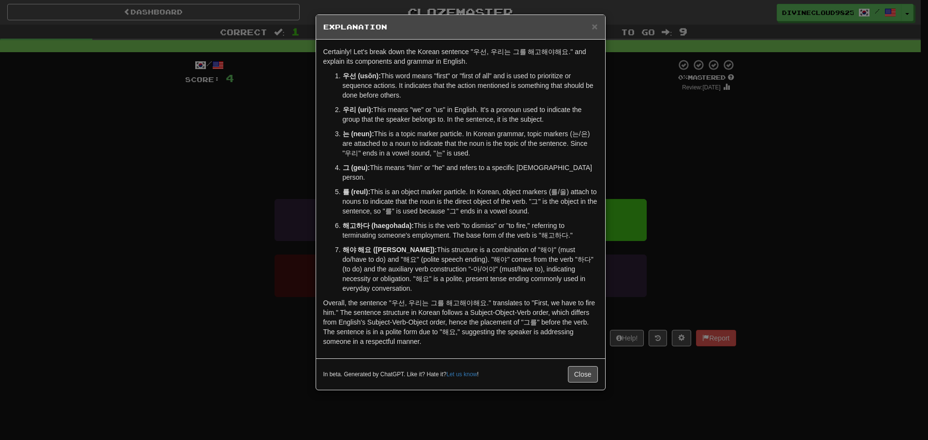
click at [801, 218] on div "× Explanation Certainly! Let's break down the Korean sentence "우선, 우리는 그를 해고해야해…" at bounding box center [464, 220] width 928 height 440
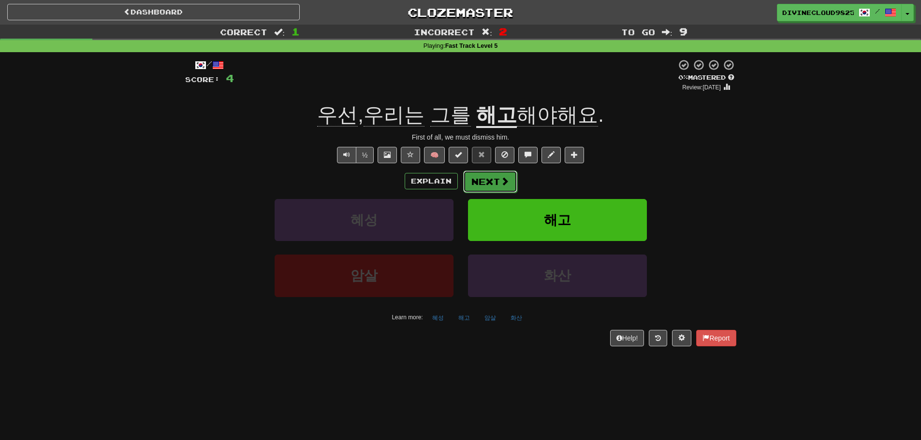
click at [488, 184] on button "Next" at bounding box center [490, 182] width 54 height 22
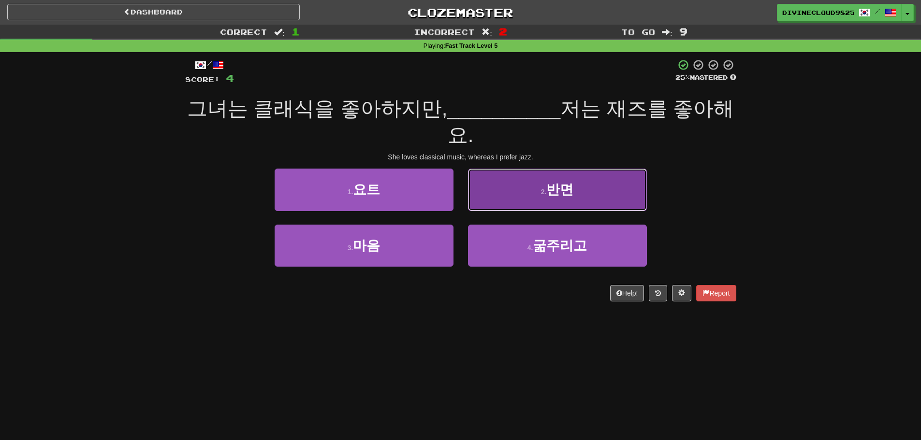
click at [587, 196] on button "2 . 반면" at bounding box center [557, 190] width 179 height 42
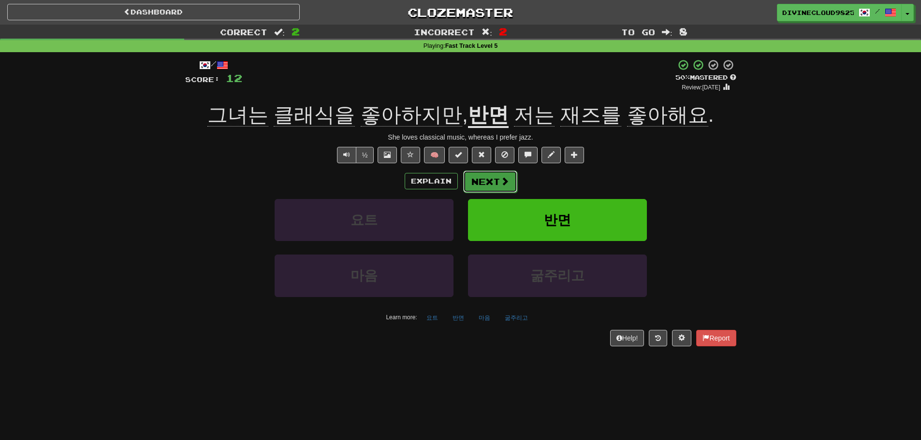
click at [468, 177] on button "Next" at bounding box center [490, 182] width 54 height 22
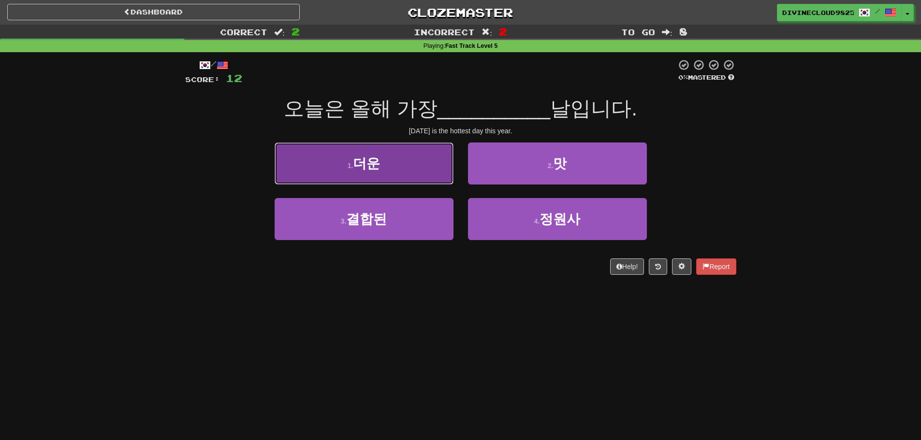
click at [363, 159] on span "더운" at bounding box center [366, 163] width 27 height 15
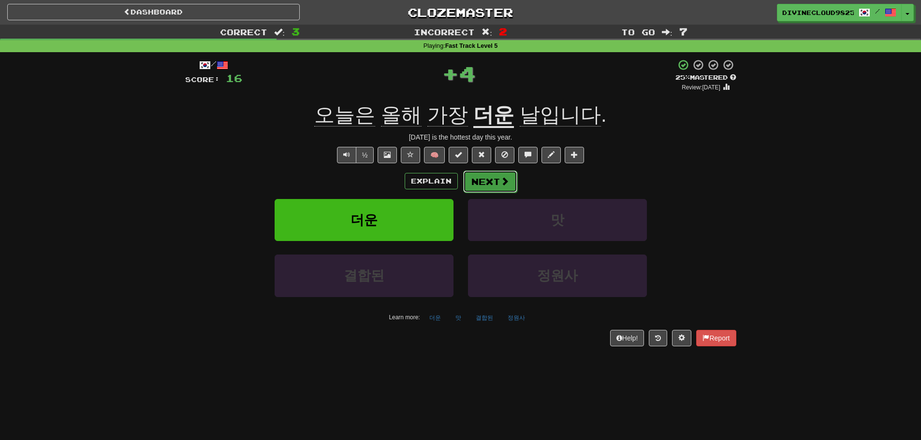
click at [494, 187] on button "Next" at bounding box center [490, 182] width 54 height 22
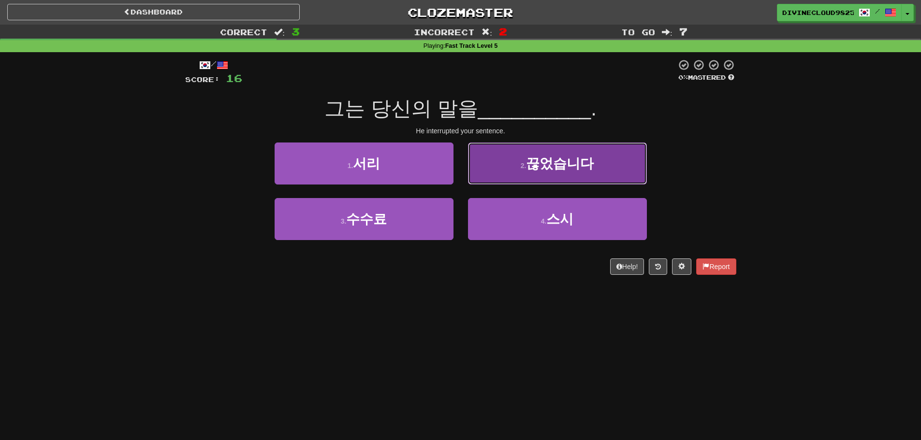
click at [623, 166] on button "2 . 끊었습니다" at bounding box center [557, 164] width 179 height 42
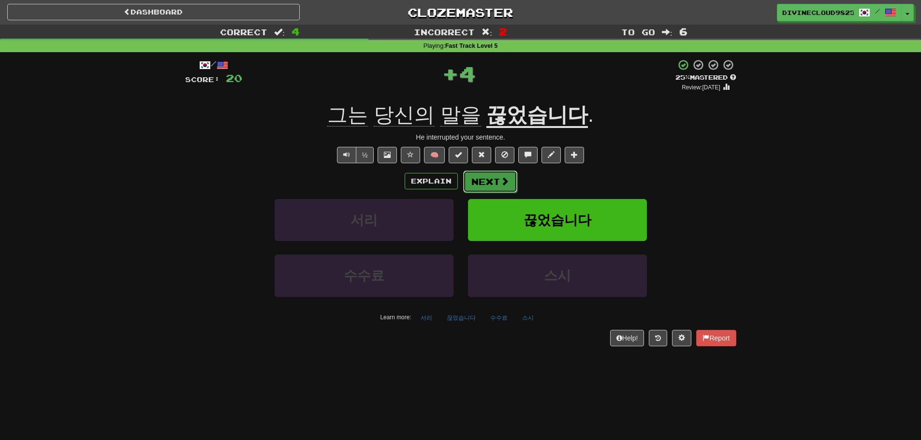
click at [488, 189] on button "Next" at bounding box center [490, 182] width 54 height 22
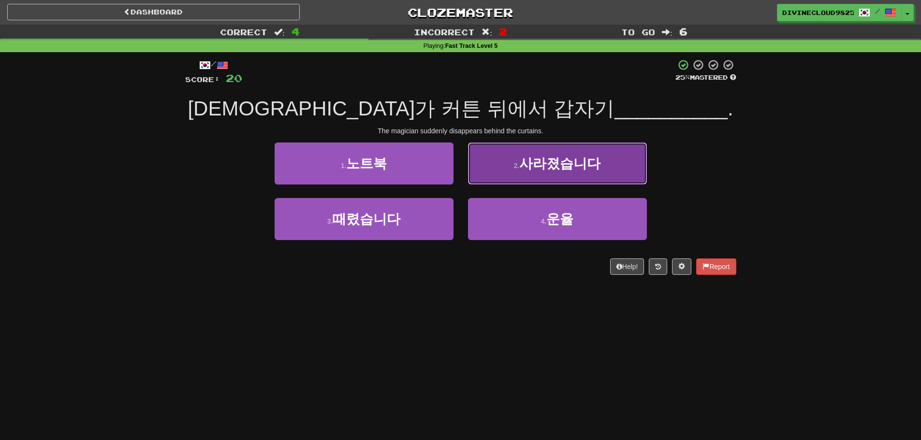
click at [586, 170] on span "사라졌습니다" at bounding box center [559, 163] width 81 height 15
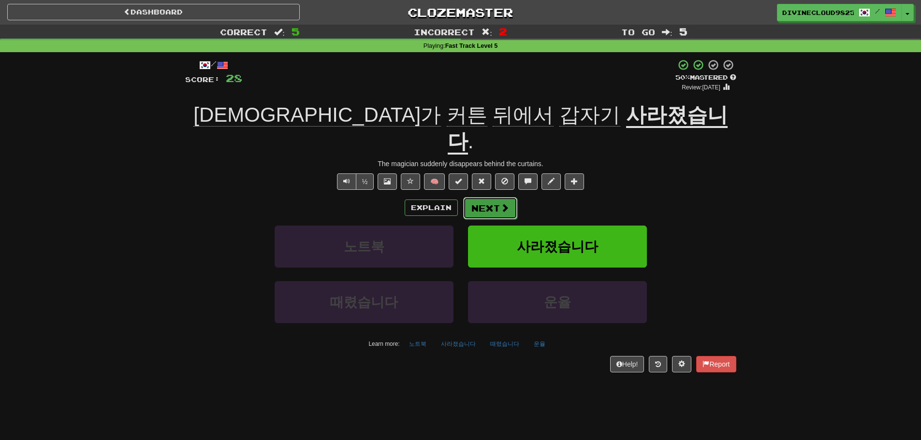
click at [492, 197] on button "Next" at bounding box center [490, 208] width 54 height 22
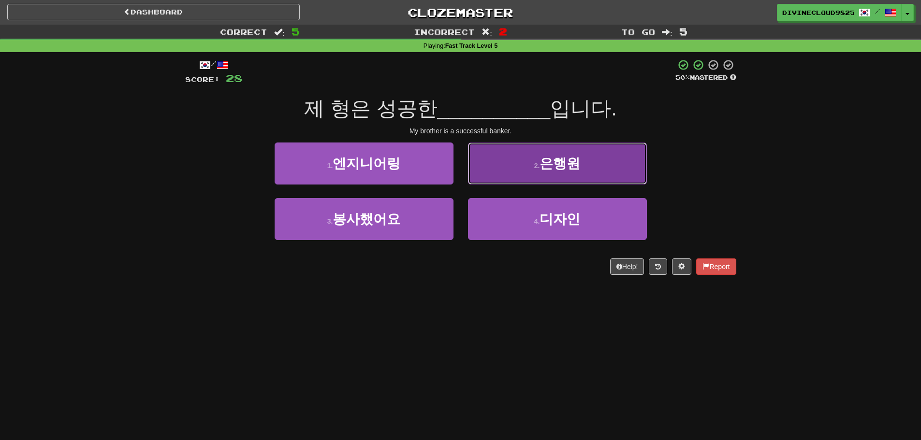
click at [633, 163] on button "2 . 은행원" at bounding box center [557, 164] width 179 height 42
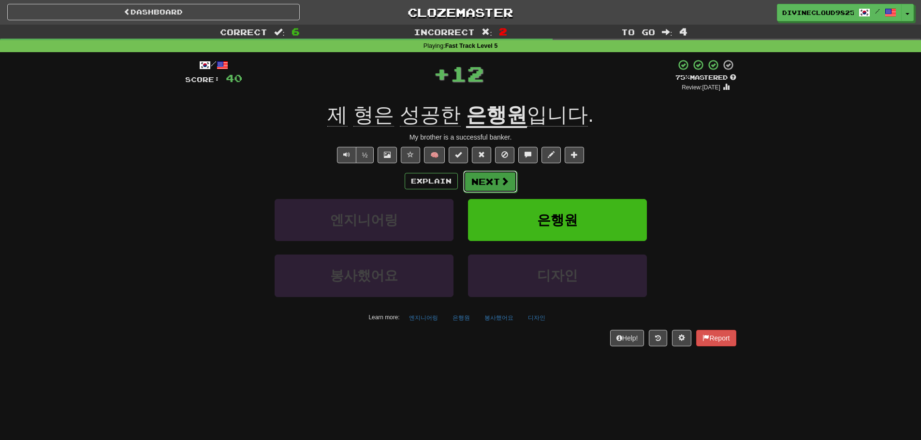
click at [493, 184] on button "Next" at bounding box center [490, 182] width 54 height 22
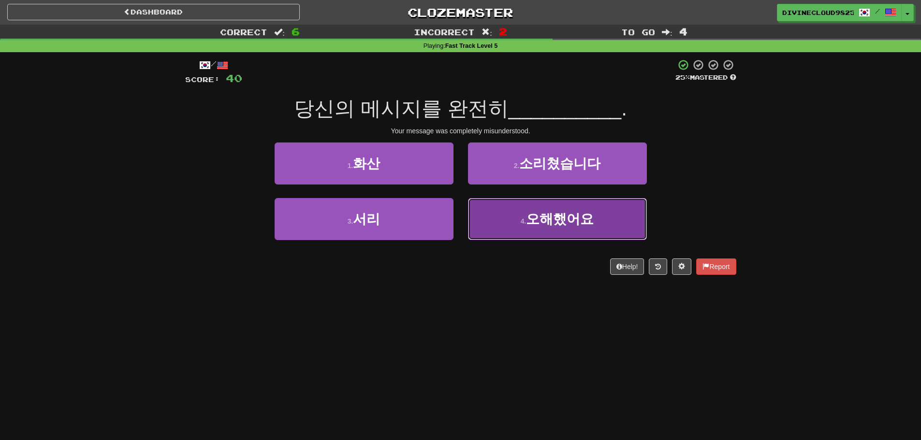
click at [626, 226] on button "4 . 오해했어요" at bounding box center [557, 219] width 179 height 42
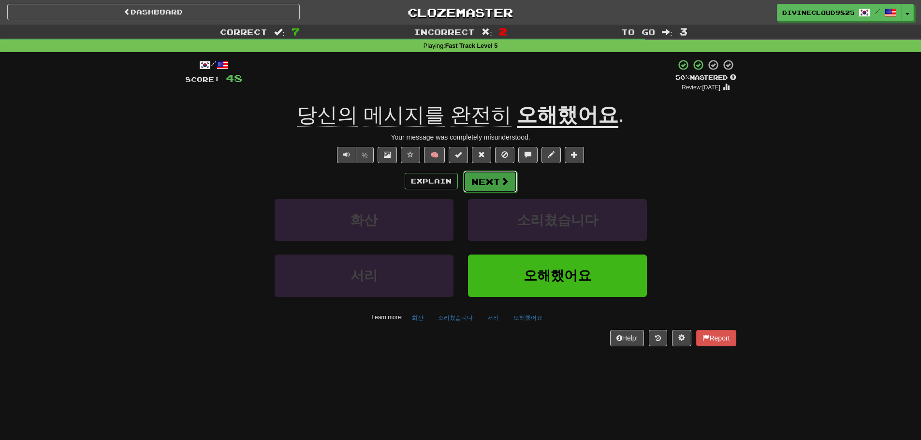
click at [494, 183] on button "Next" at bounding box center [490, 182] width 54 height 22
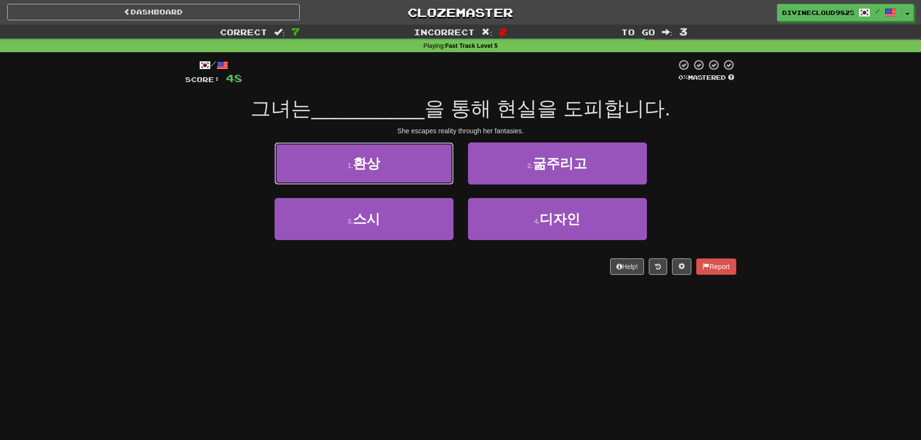
drag, startPoint x: 318, startPoint y: 156, endPoint x: 327, endPoint y: 159, distance: 9.2
click at [319, 159] on button "1 . 환상" at bounding box center [363, 164] width 179 height 42
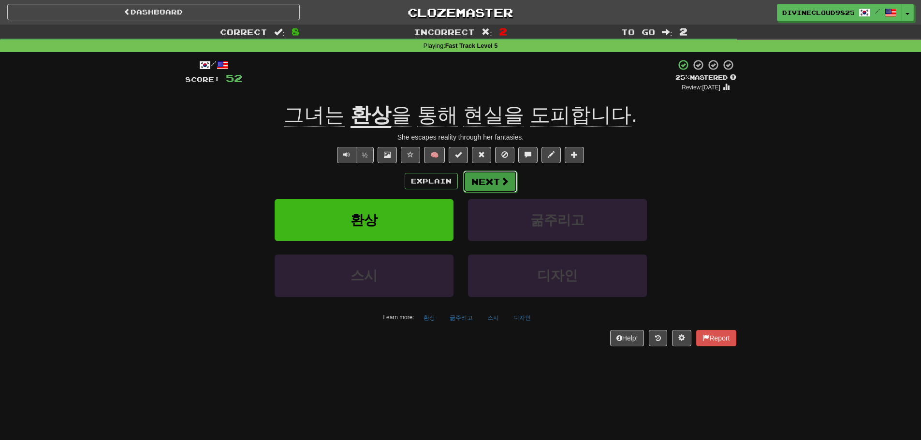
click at [491, 184] on button "Next" at bounding box center [490, 182] width 54 height 22
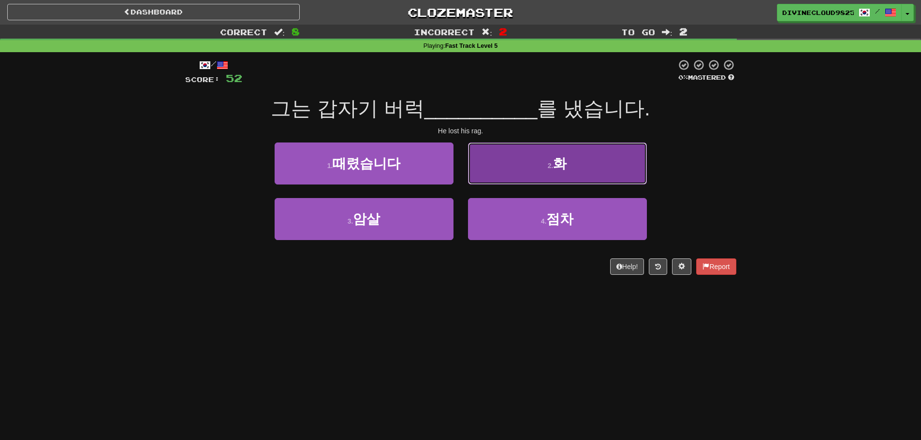
click at [571, 167] on button "2 . 화" at bounding box center [557, 164] width 179 height 42
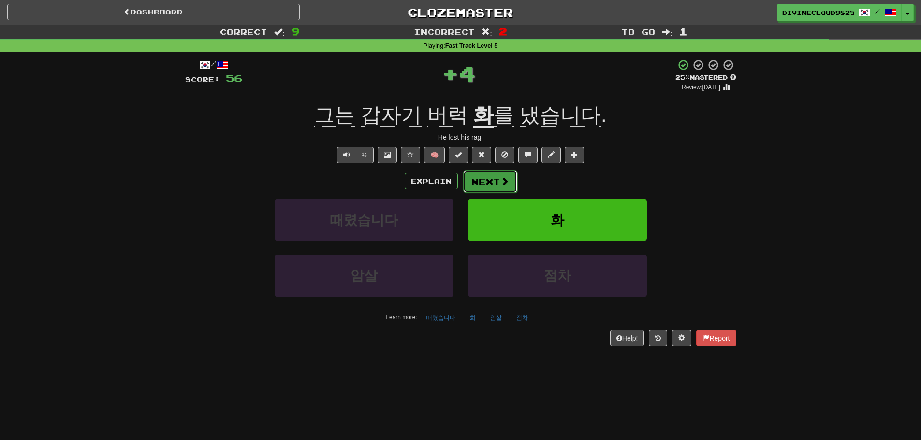
click at [496, 178] on button "Next" at bounding box center [490, 182] width 54 height 22
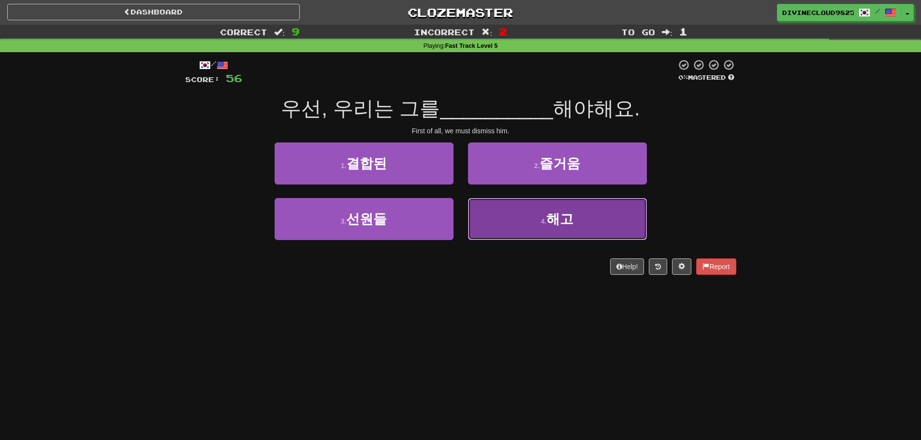
click at [541, 224] on small "4 ." at bounding box center [544, 221] width 6 height 8
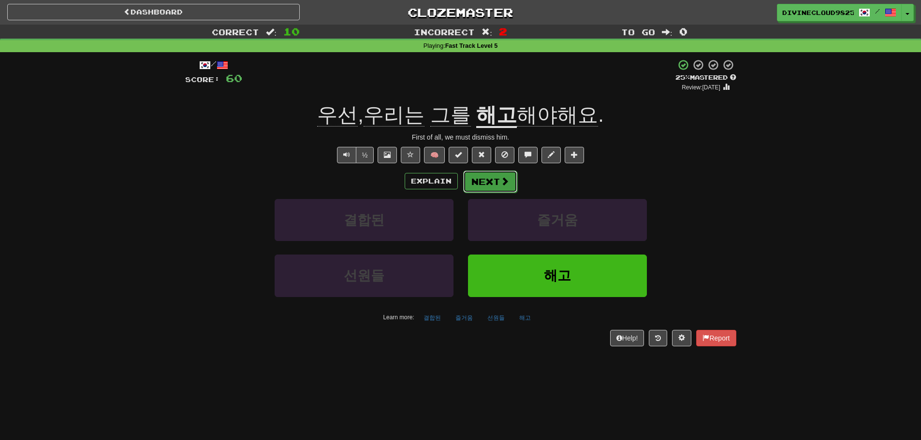
click at [481, 178] on button "Next" at bounding box center [490, 182] width 54 height 22
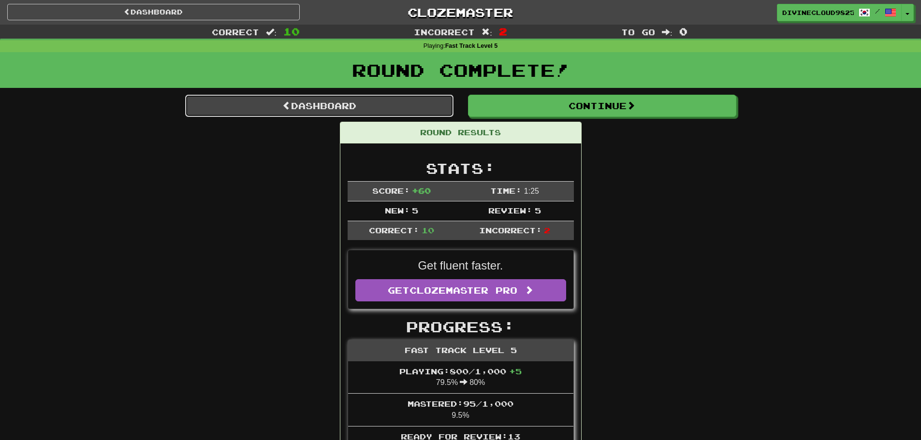
click at [411, 105] on link "Dashboard" at bounding box center [319, 106] width 268 height 22
